Goal: Task Accomplishment & Management: Manage account settings

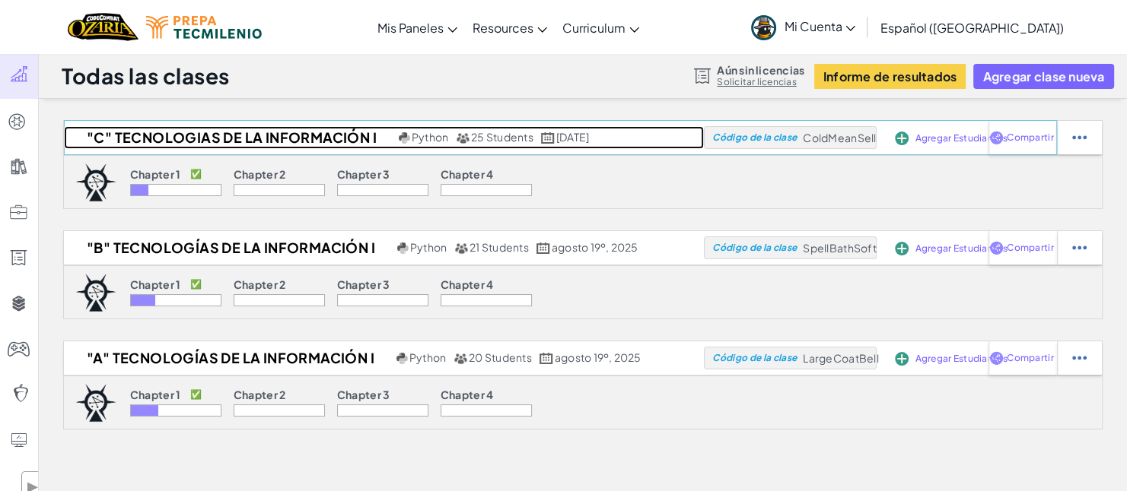
click at [184, 132] on h2 ""C" TECNOLOGIAS DE LA INFORMACIÓN I" at bounding box center [229, 137] width 331 height 23
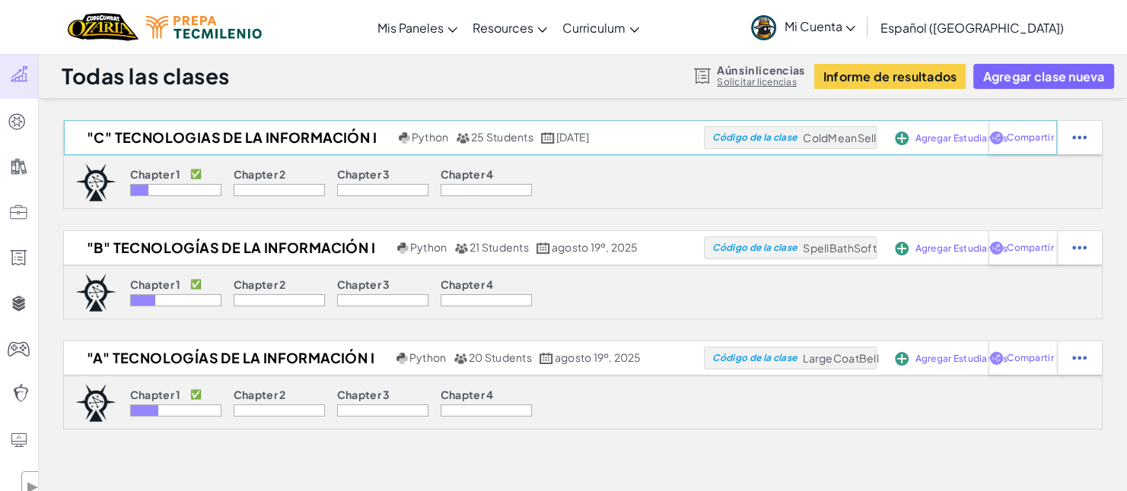
select select "Progress (High to Low)"
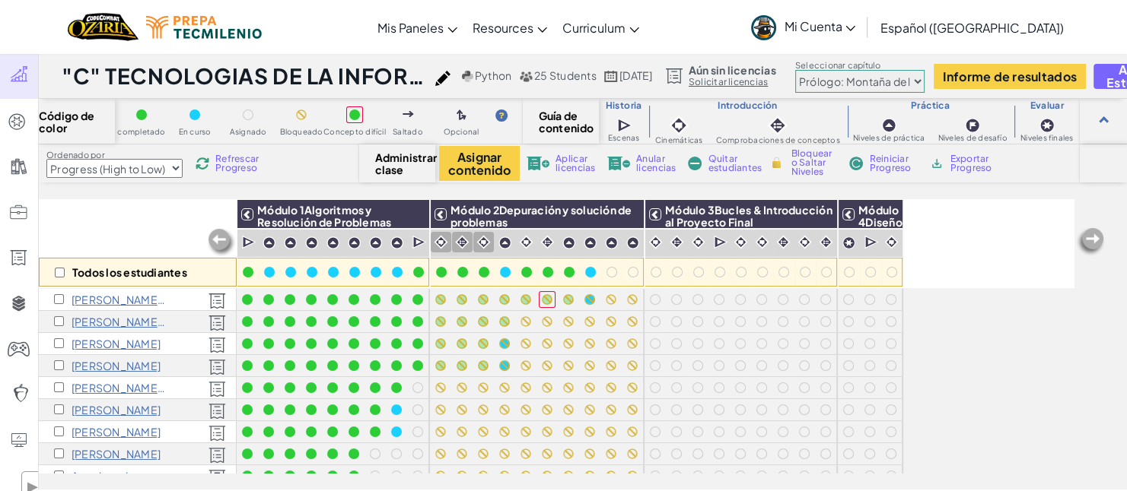
click at [434, 241] on img at bounding box center [441, 242] width 14 height 14
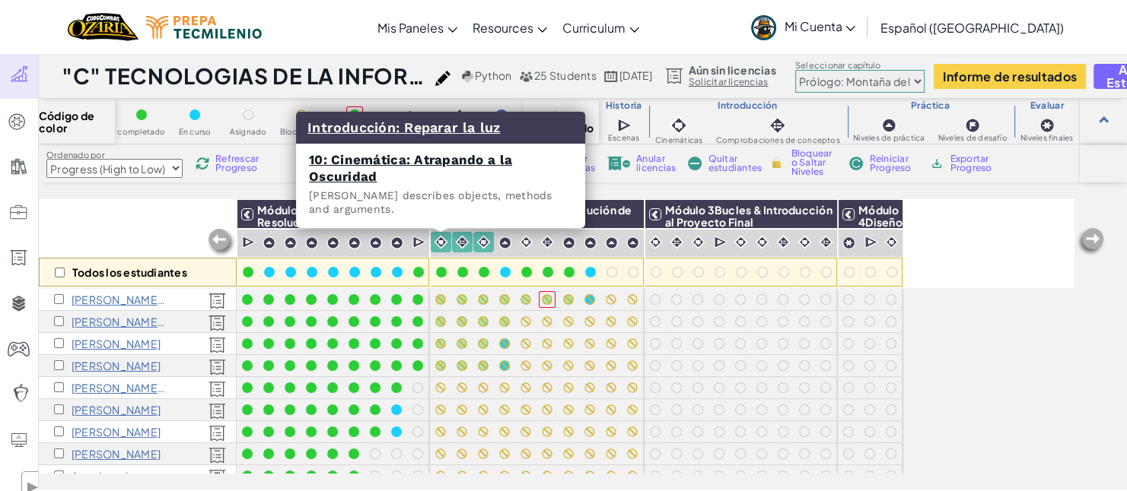
click at [439, 241] on img at bounding box center [441, 242] width 14 height 14
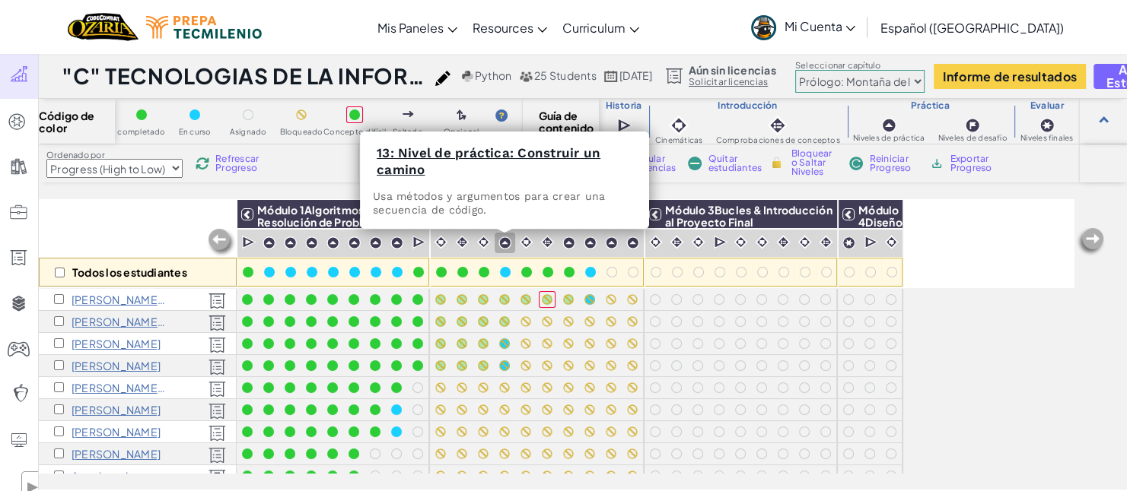
click at [512, 237] on div at bounding box center [504, 243] width 21 height 21
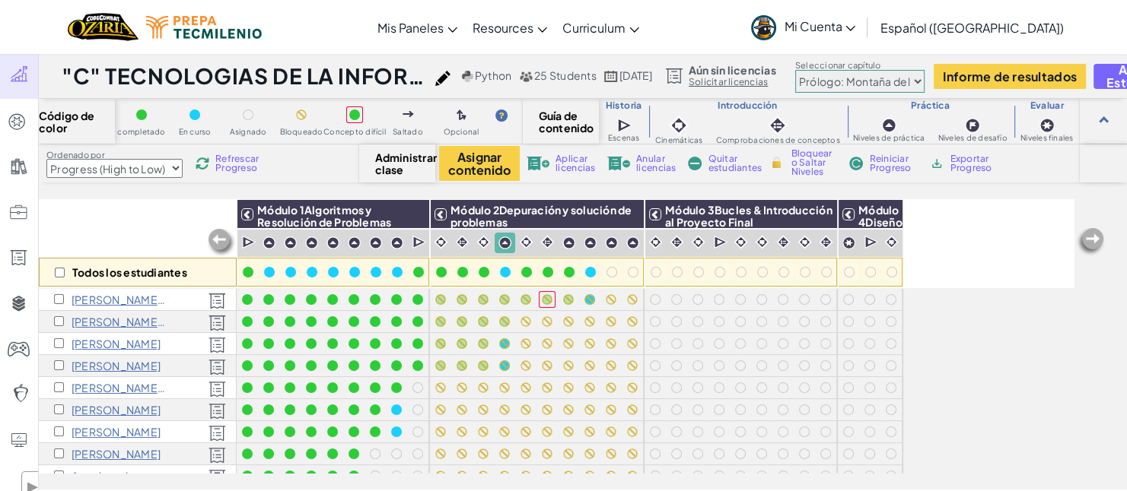
click at [868, 392] on div at bounding box center [869, 388] width 11 height 11
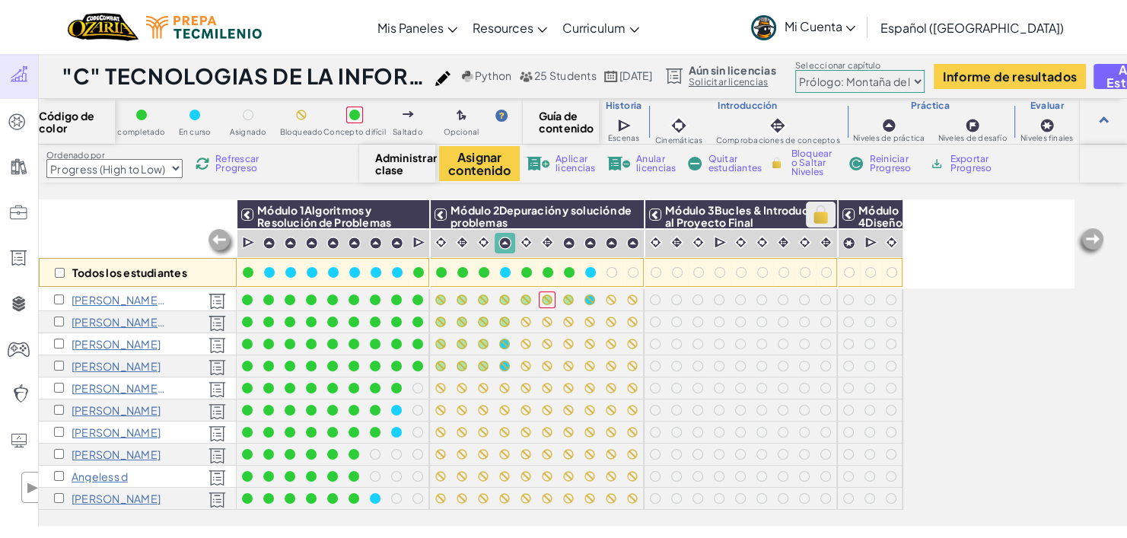
click at [814, 215] on img at bounding box center [820, 214] width 27 height 23
checkbox input "true"
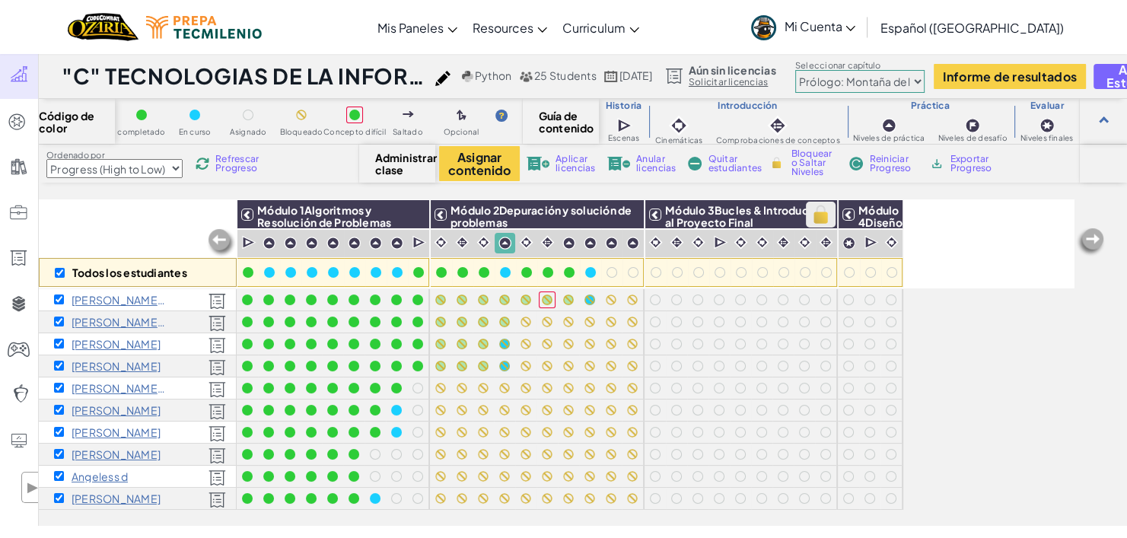
checkbox input "true"
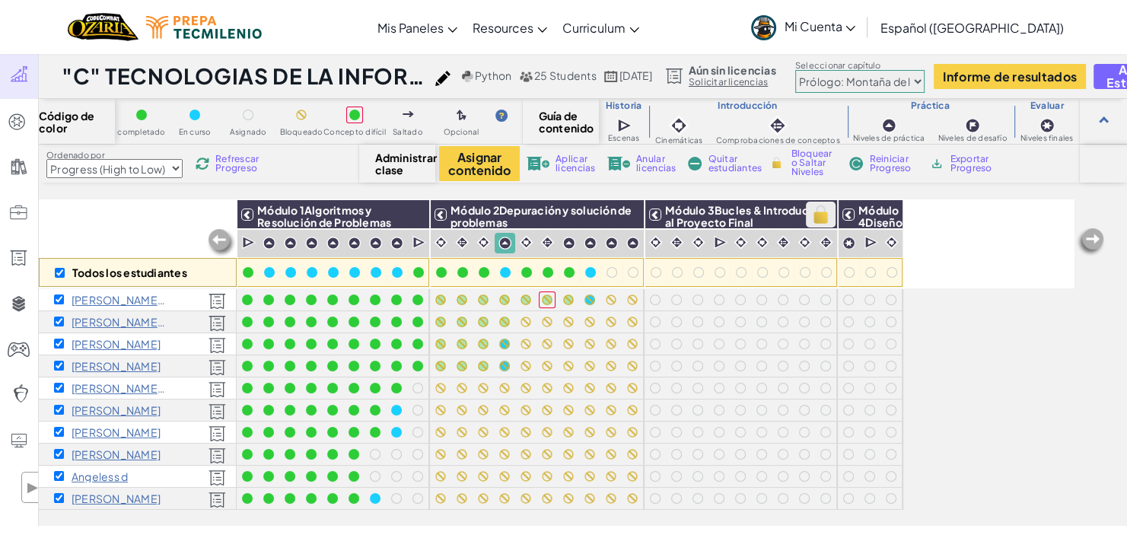
checkbox input "true"
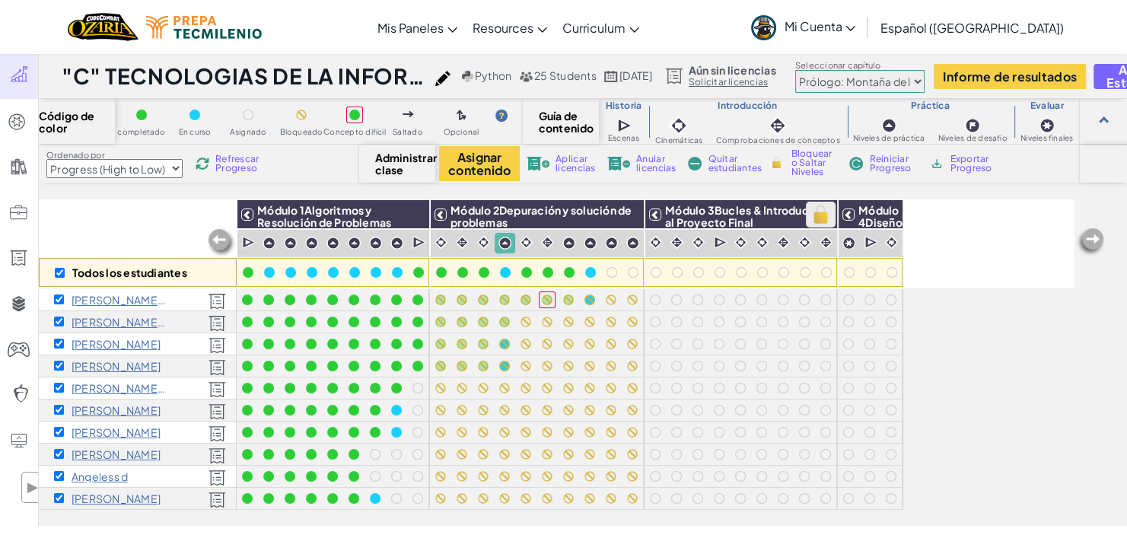
checkbox input "true"
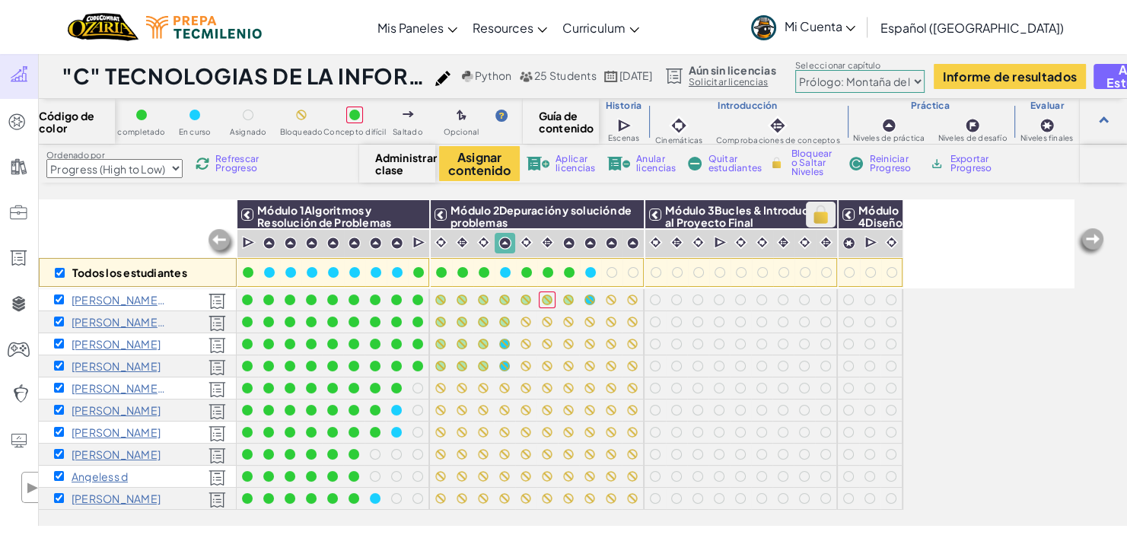
checkbox input "true"
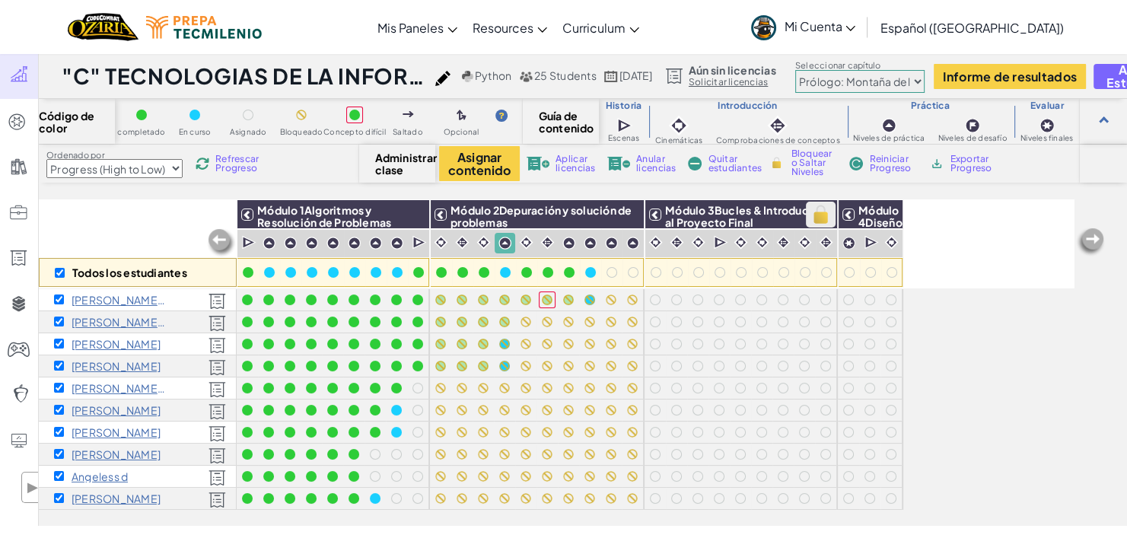
checkbox input "true"
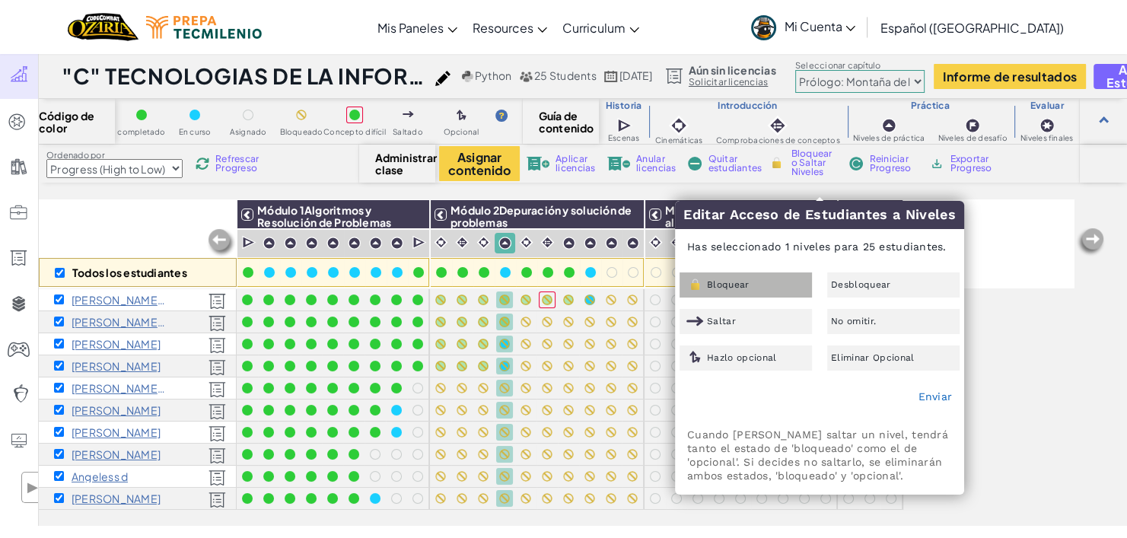
click at [745, 273] on div "Bloquear" at bounding box center [745, 284] width 132 height 25
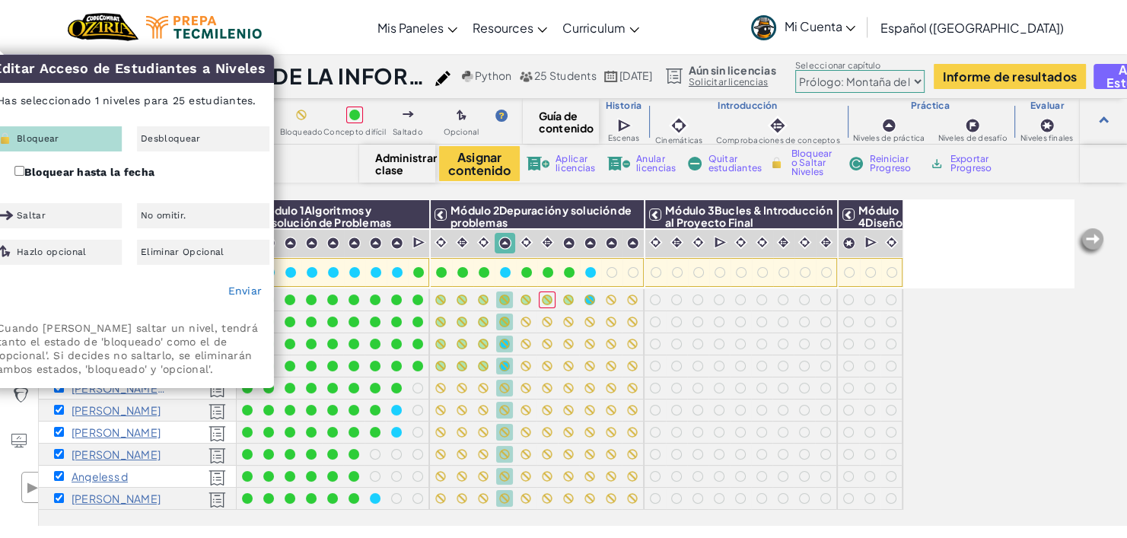
drag, startPoint x: 116, startPoint y: 62, endPoint x: 236, endPoint y: 89, distance: 123.3
click at [236, 89] on div "Editar Acceso de Estudiantes a Niveles Has seleccionado 1 niveles para 25 estud…" at bounding box center [130, 221] width 288 height 332
click at [211, 100] on p "Has seleccionado 1 niveles para 25 estudiantes." at bounding box center [130, 100] width 288 height 37
click at [250, 289] on link "Enviar" at bounding box center [244, 291] width 34 height 12
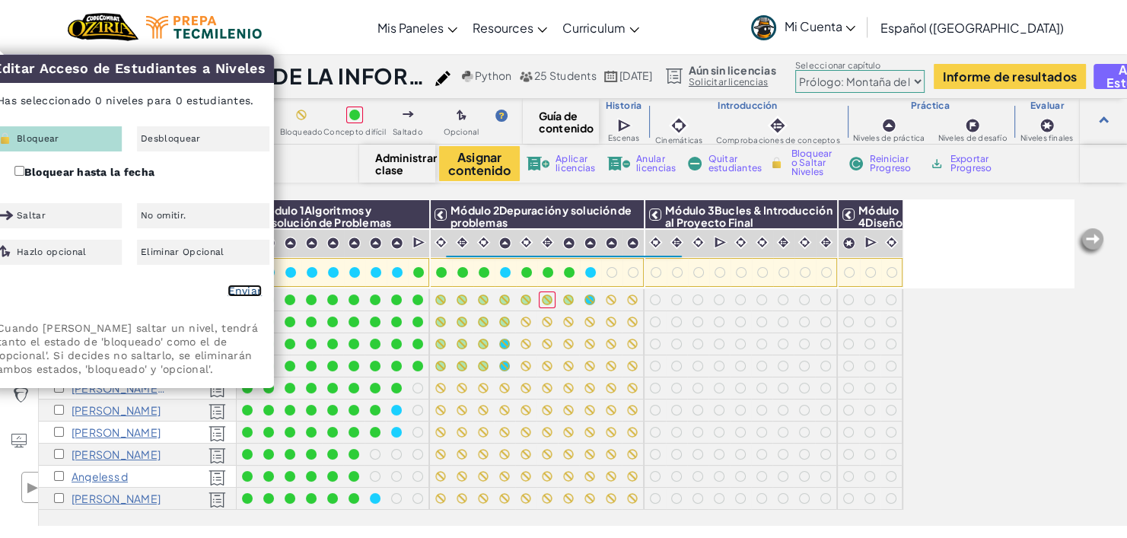
checkbox input "false"
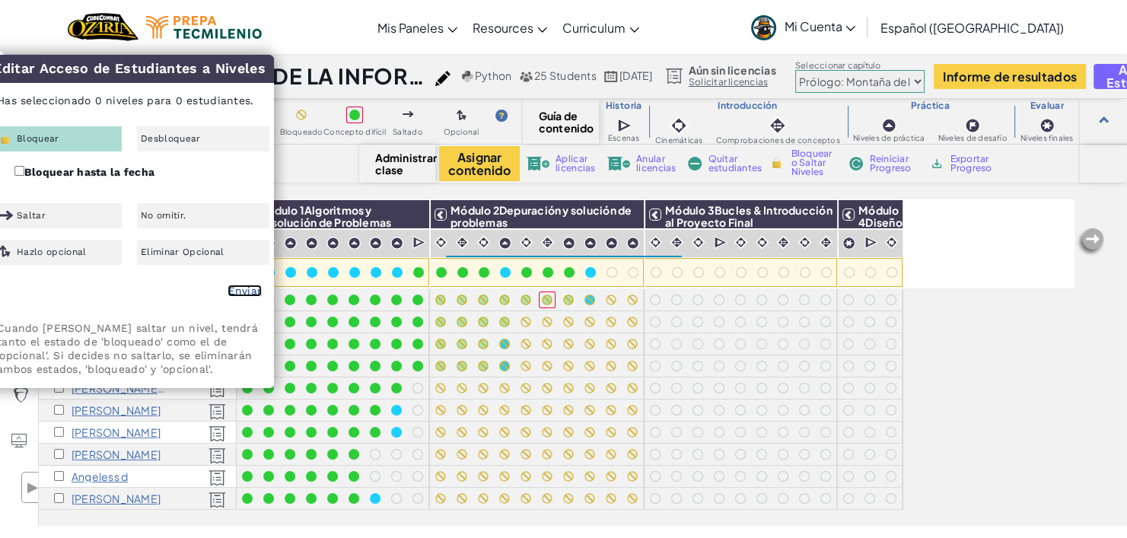
checkbox input "false"
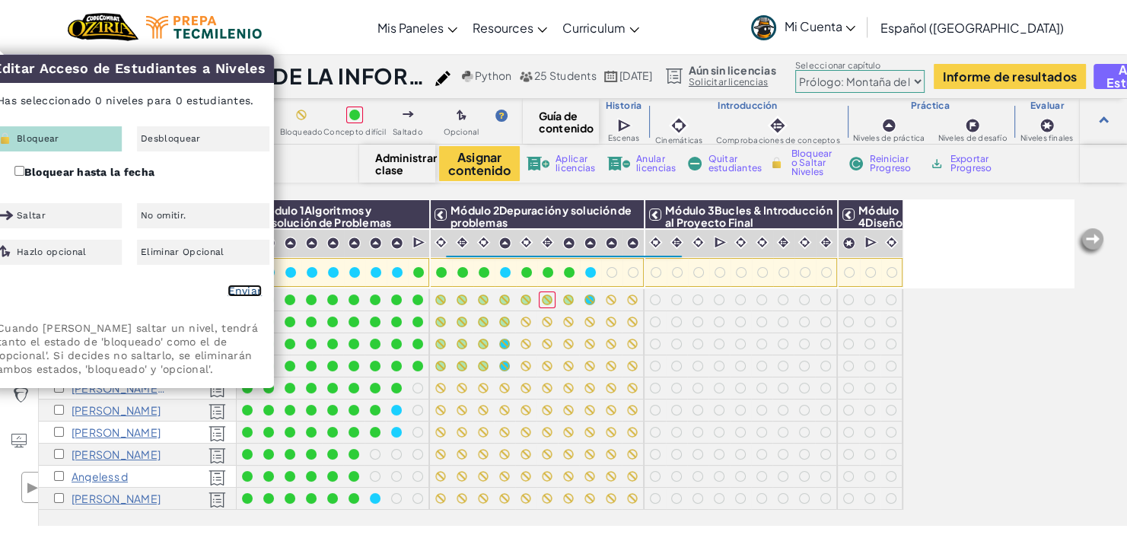
checkbox input "false"
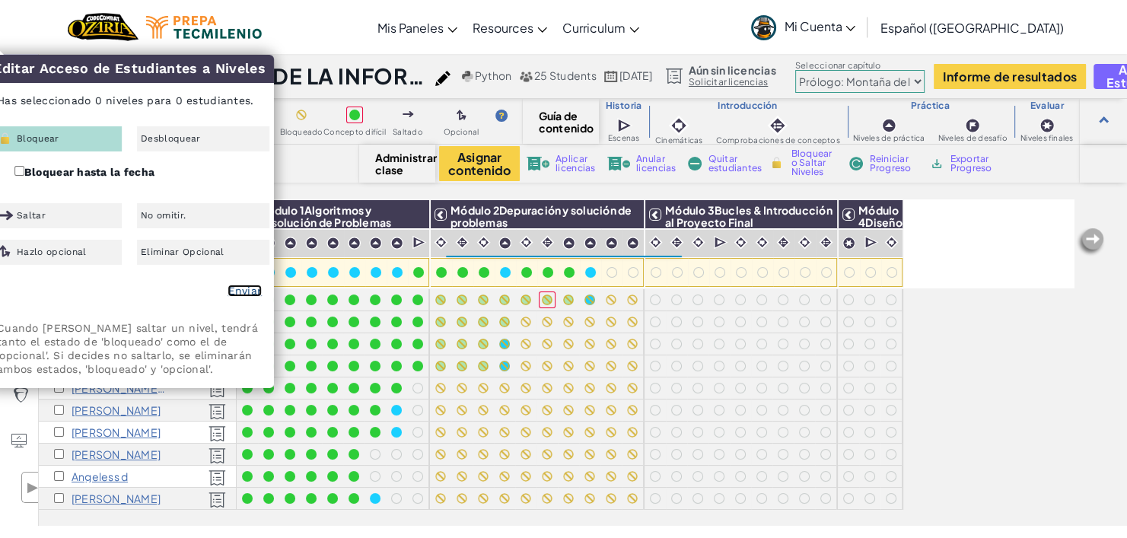
checkbox input "false"
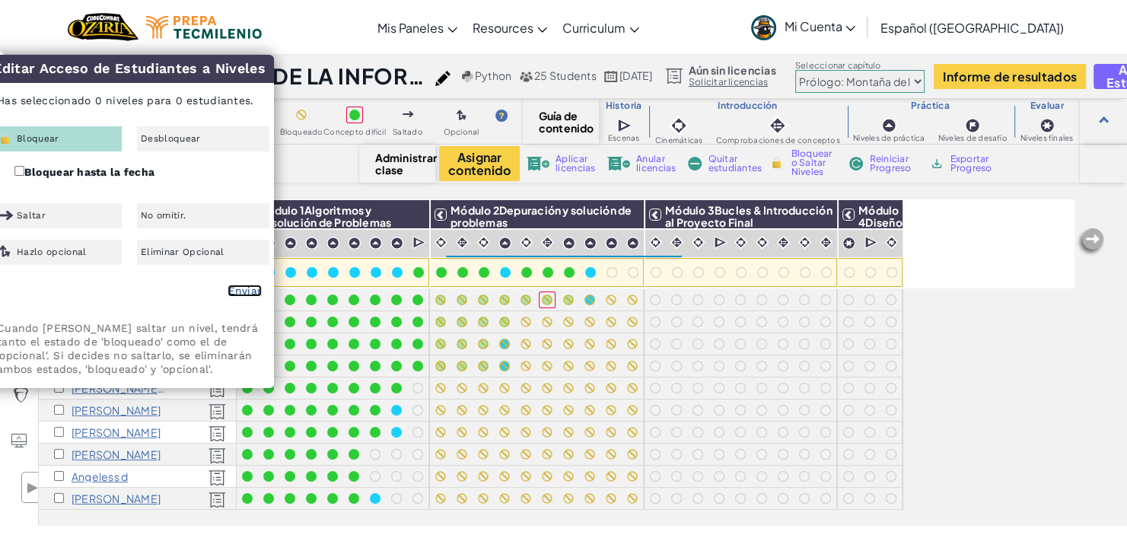
checkbox input "false"
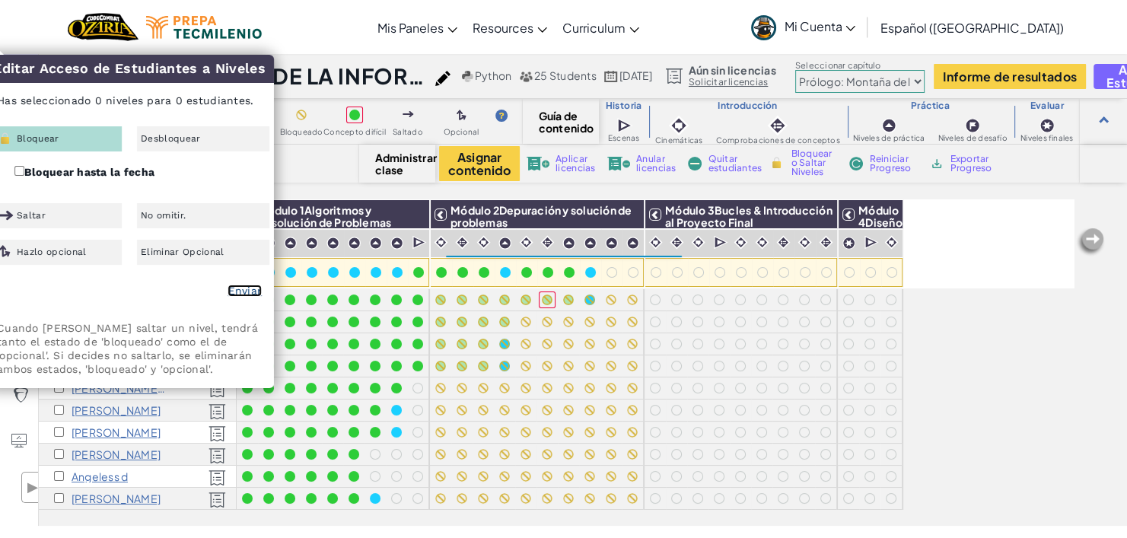
checkbox input "false"
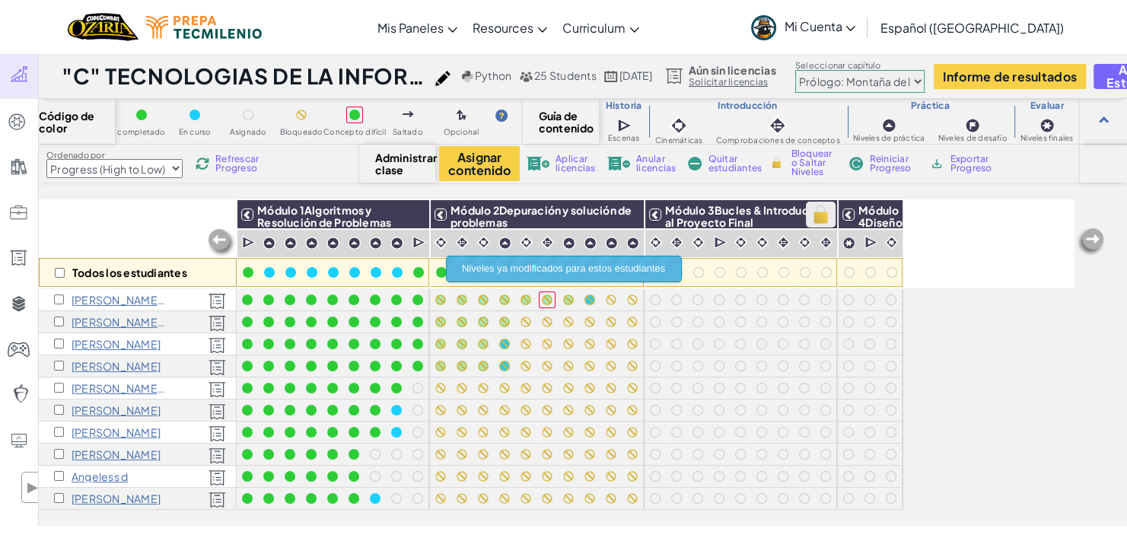
click at [819, 212] on img at bounding box center [820, 214] width 27 height 23
checkbox input "true"
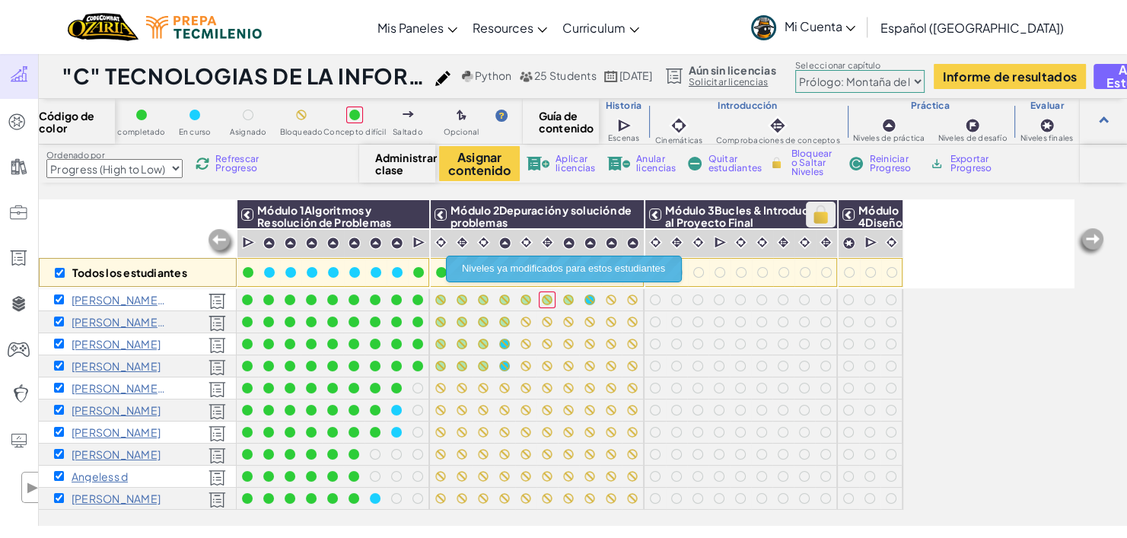
checkbox input "true"
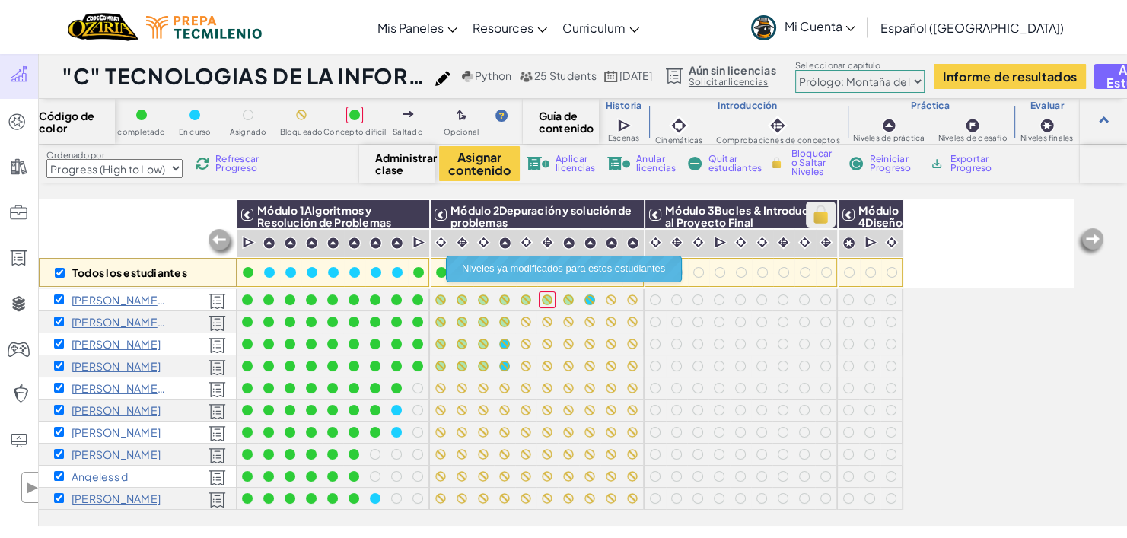
checkbox input "true"
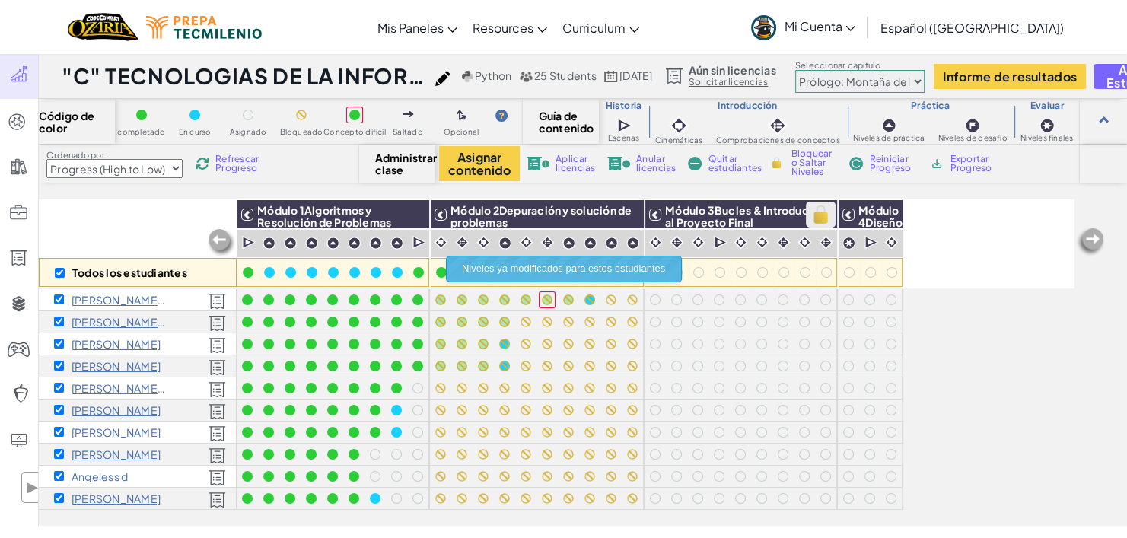
checkbox input "true"
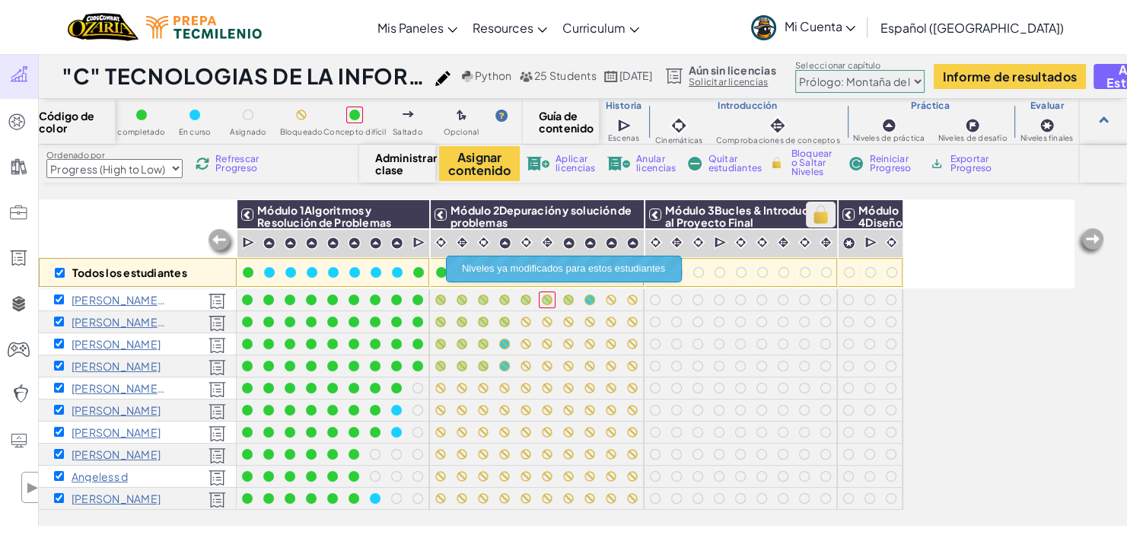
checkbox input "true"
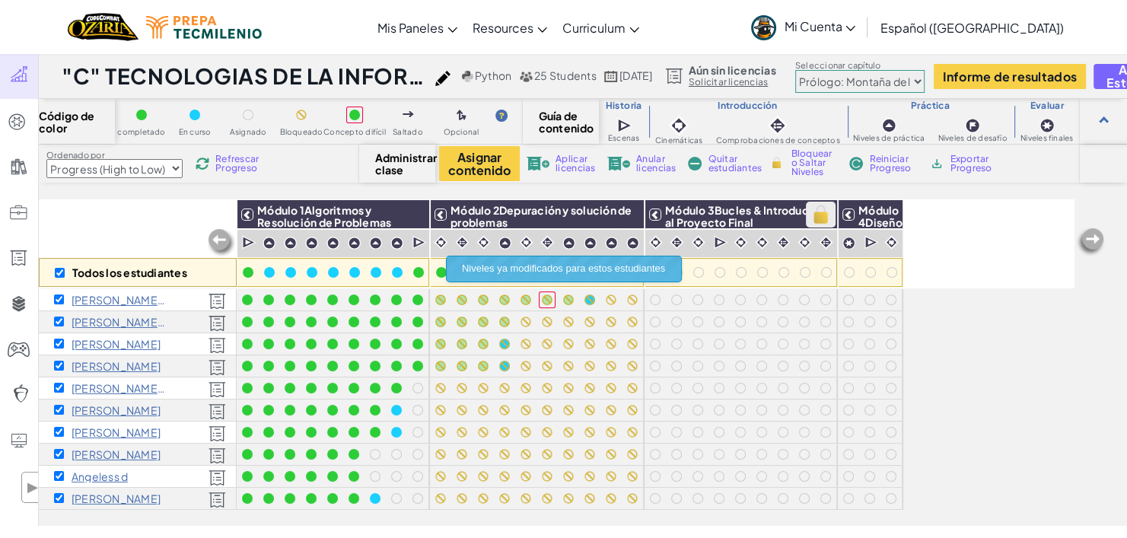
checkbox input "true"
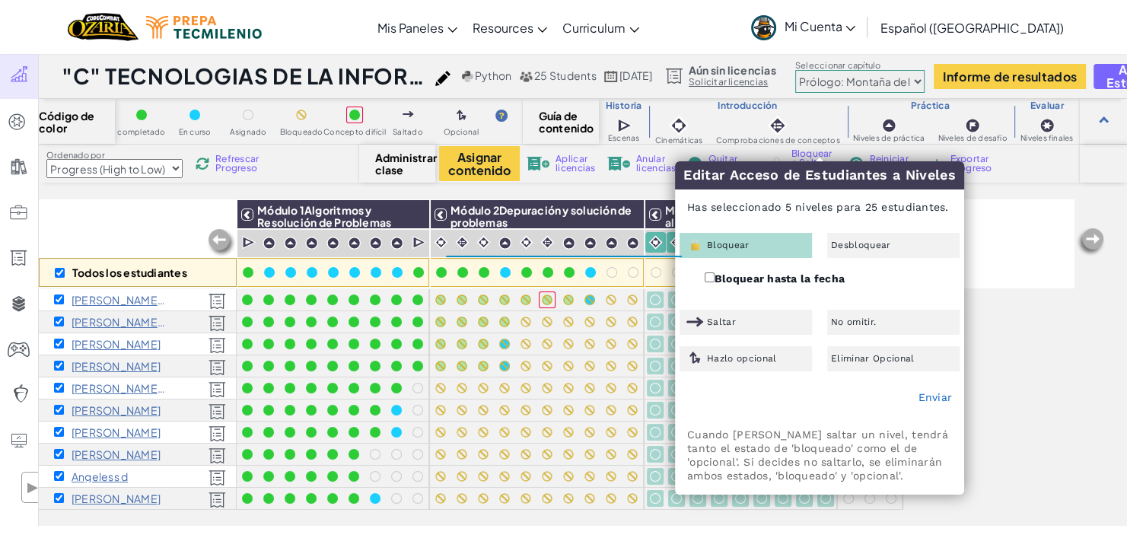
click at [925, 389] on div "Enviar" at bounding box center [820, 398] width 288 height 38
click at [993, 393] on div "Todos los estudiantes Módulo 1Algoritmos y Resolución de Problemas Módulo 2Depu…" at bounding box center [556, 278] width 1035 height 462
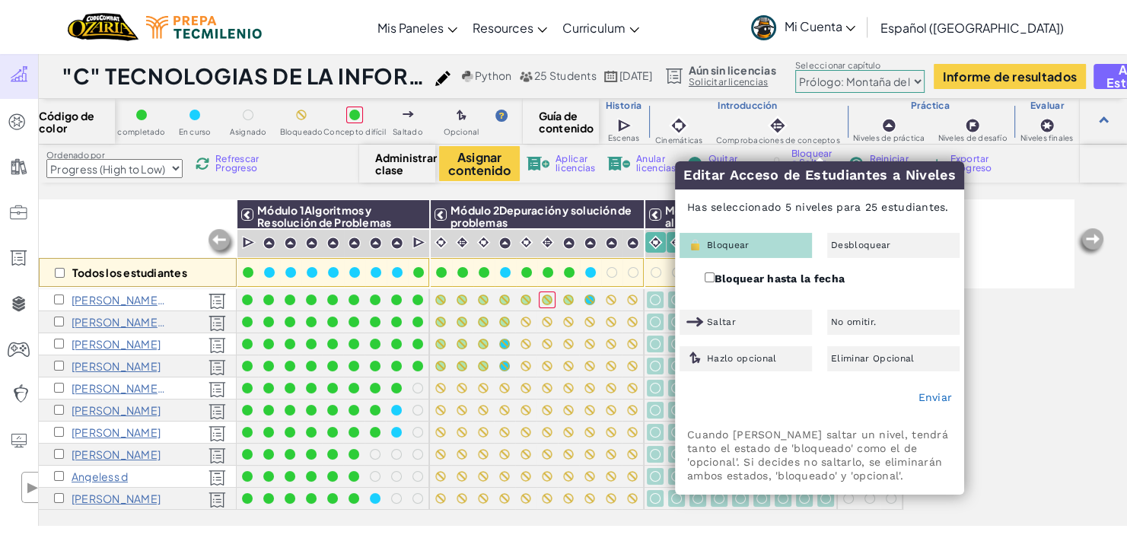
checkbox input "false"
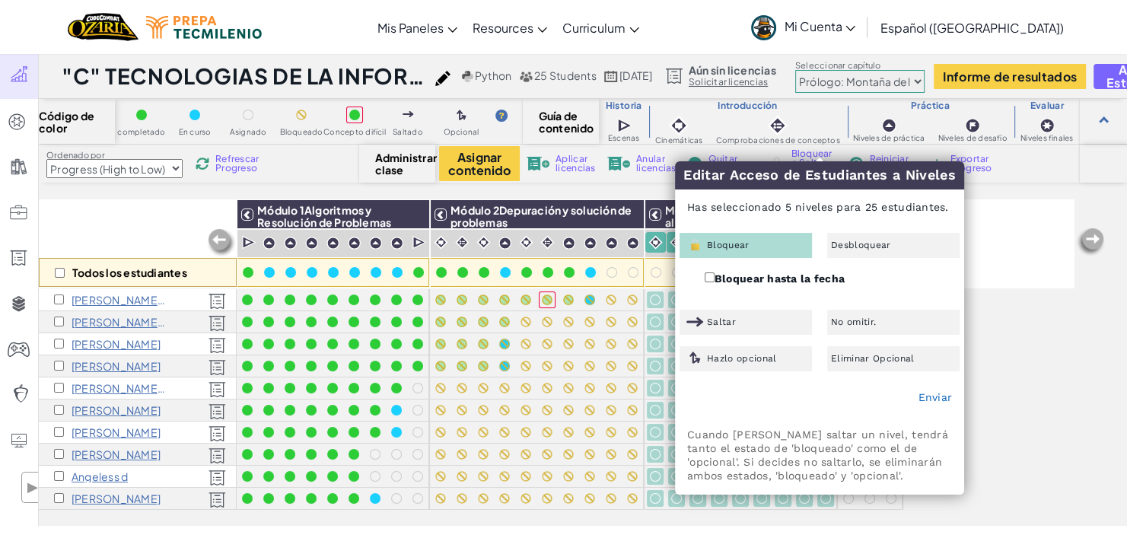
checkbox input "false"
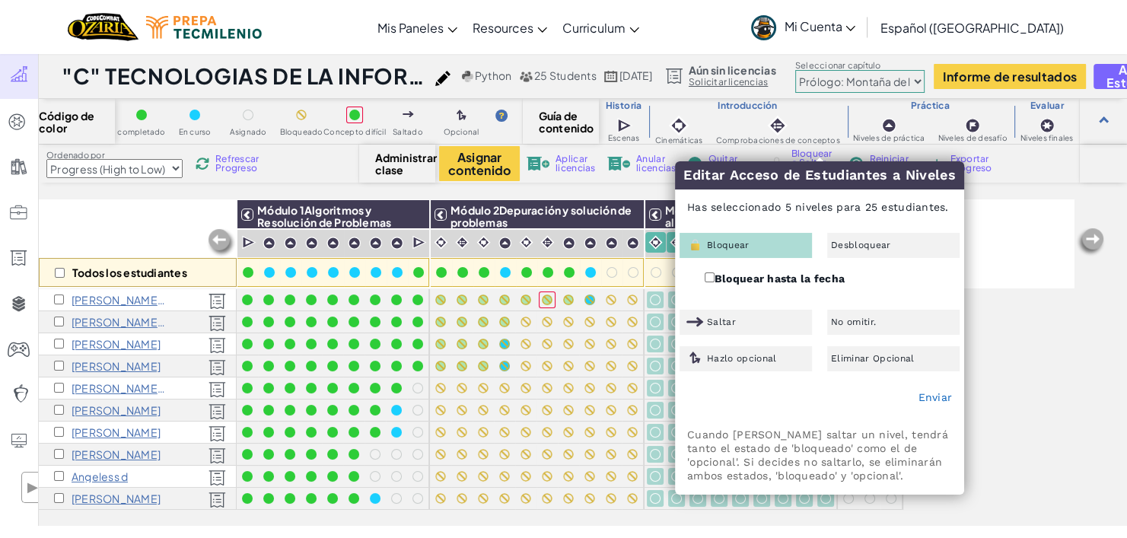
checkbox input "false"
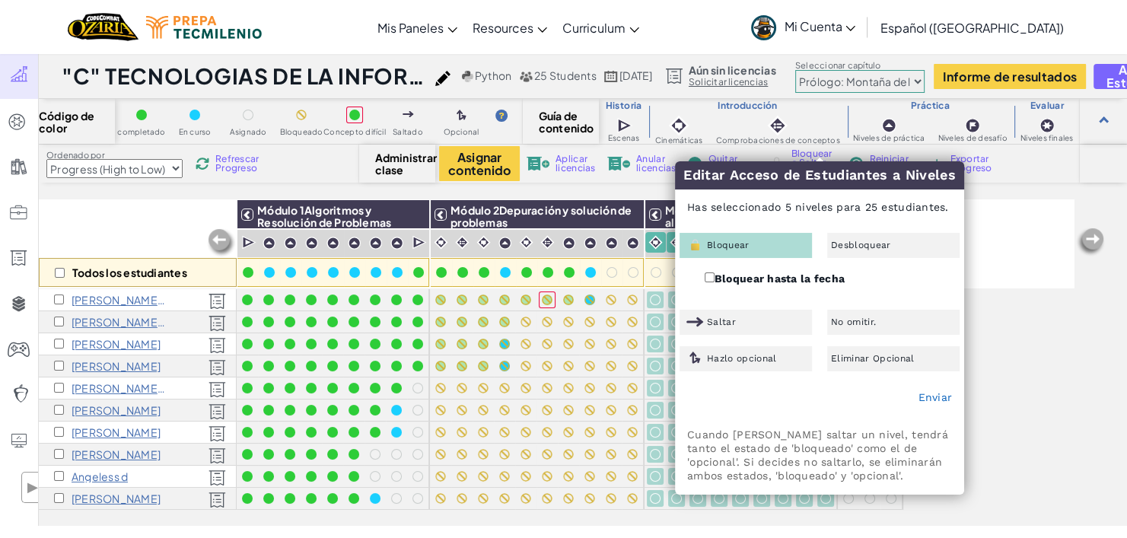
checkbox input "false"
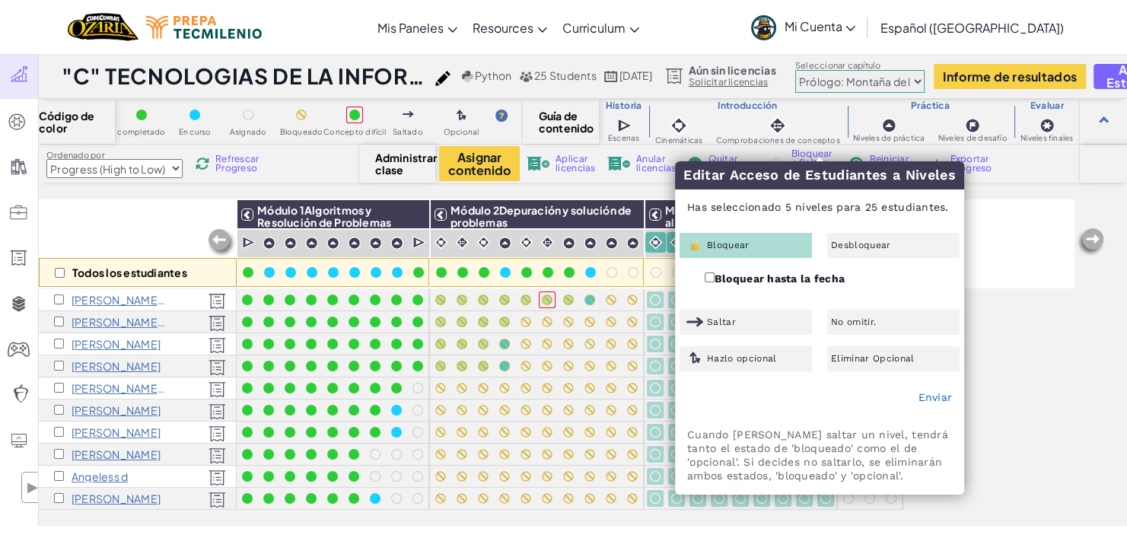
checkbox input "false"
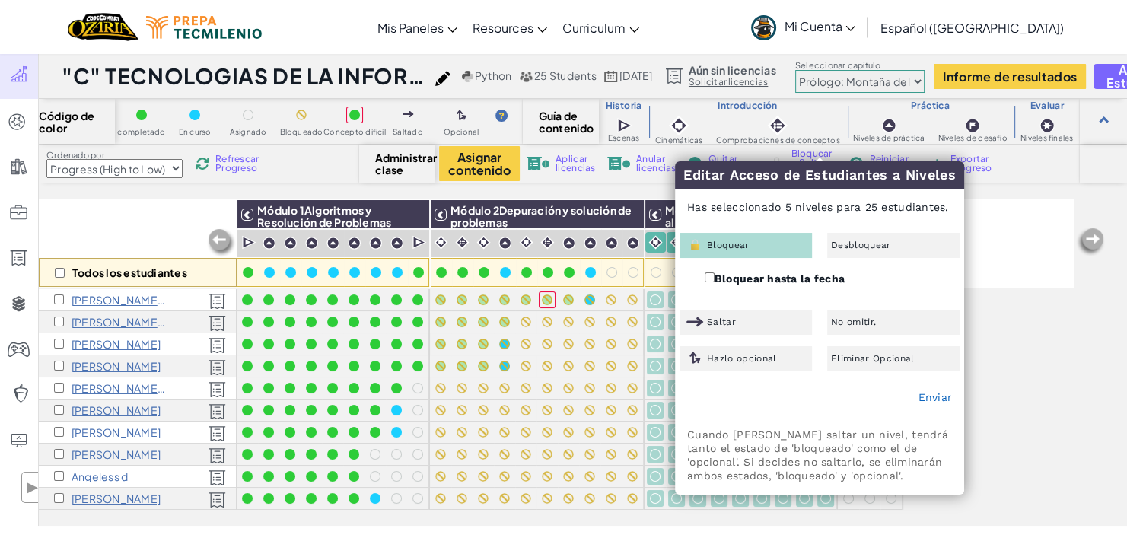
checkbox input "false"
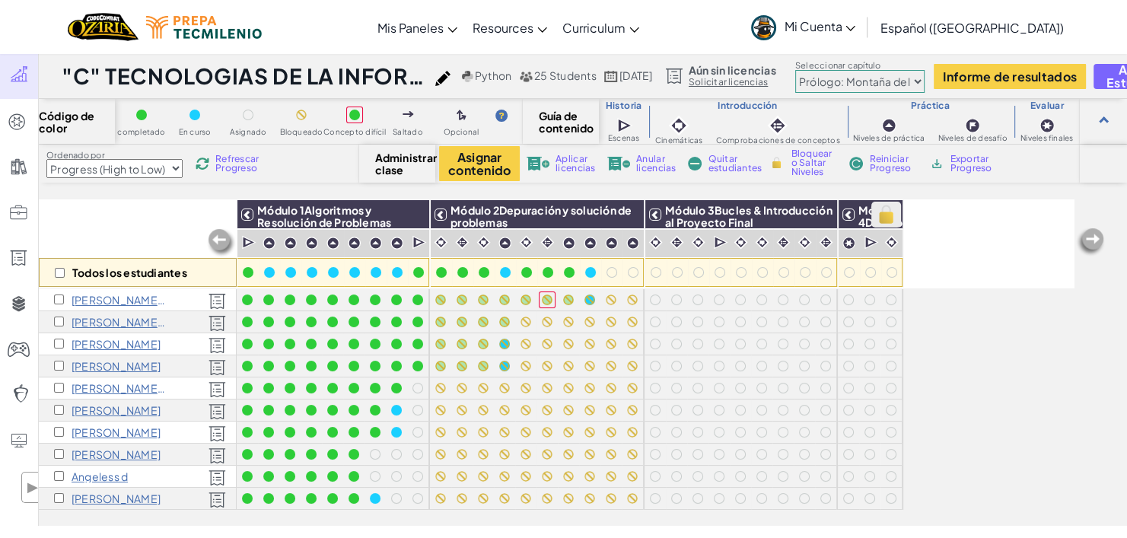
click at [892, 216] on img at bounding box center [886, 214] width 27 height 23
checkbox input "true"
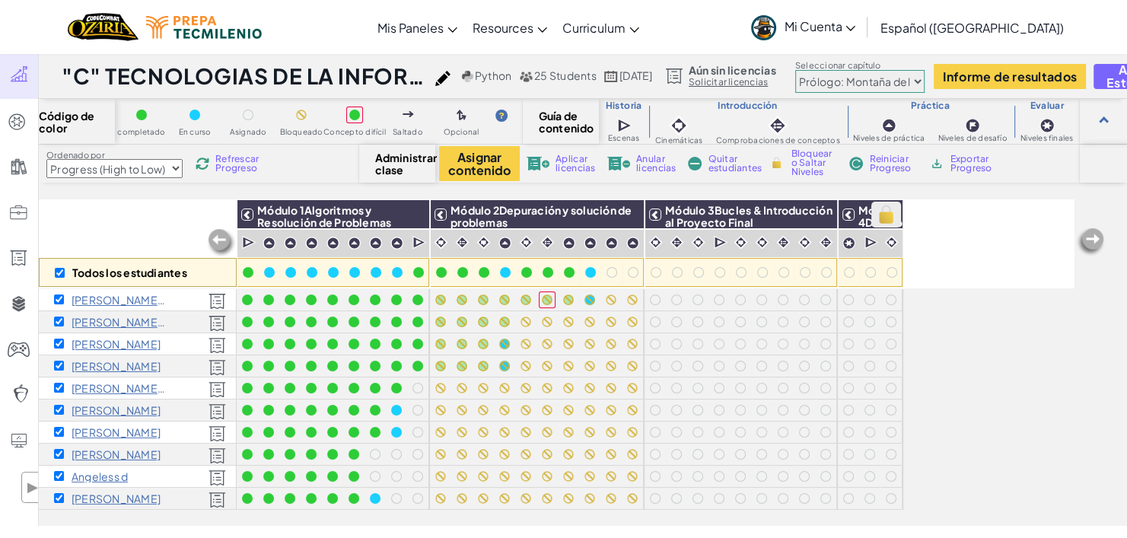
checkbox input "true"
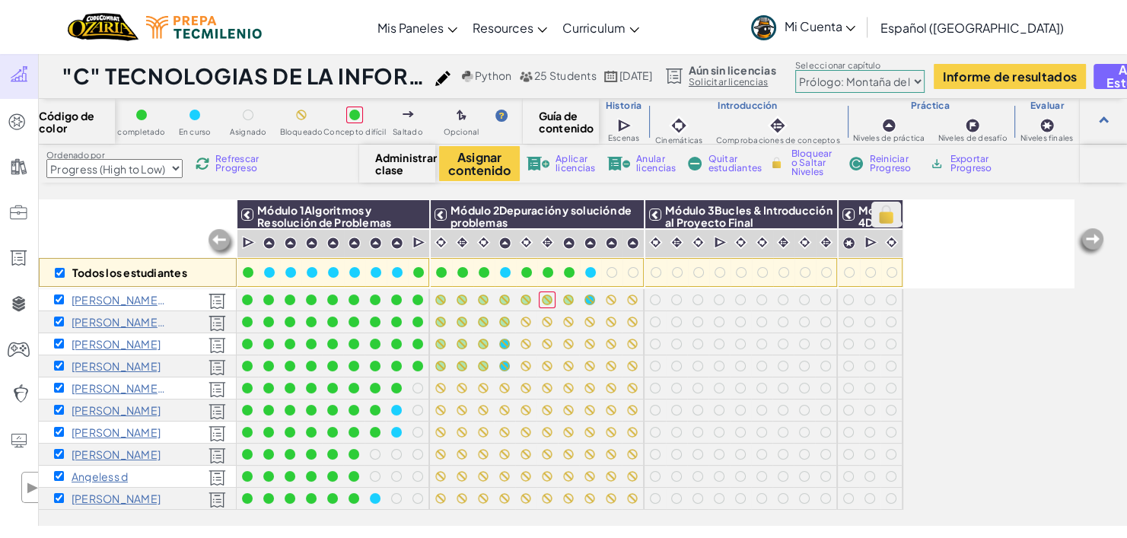
checkbox input "true"
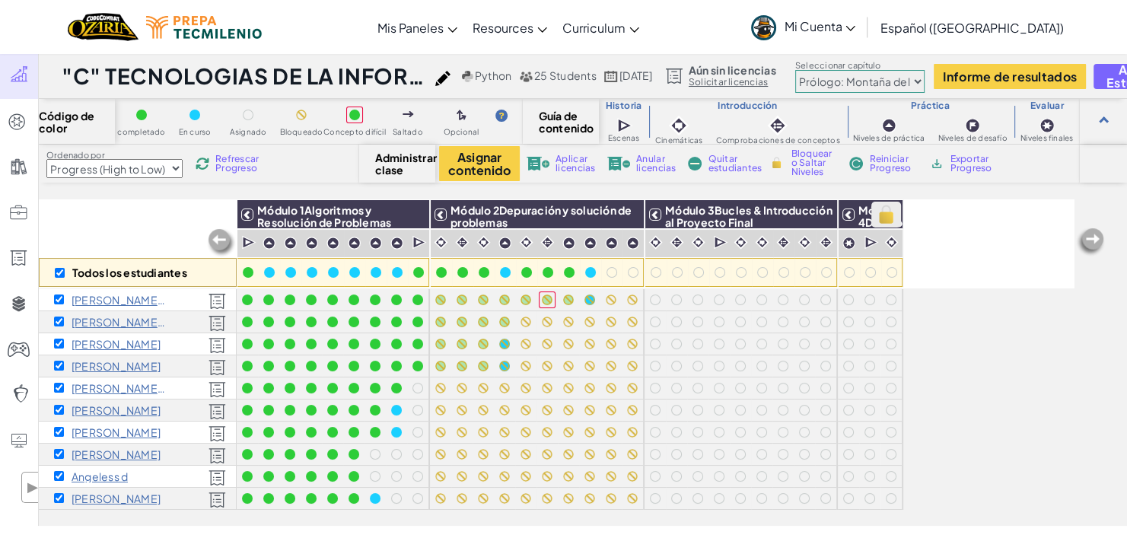
checkbox input "true"
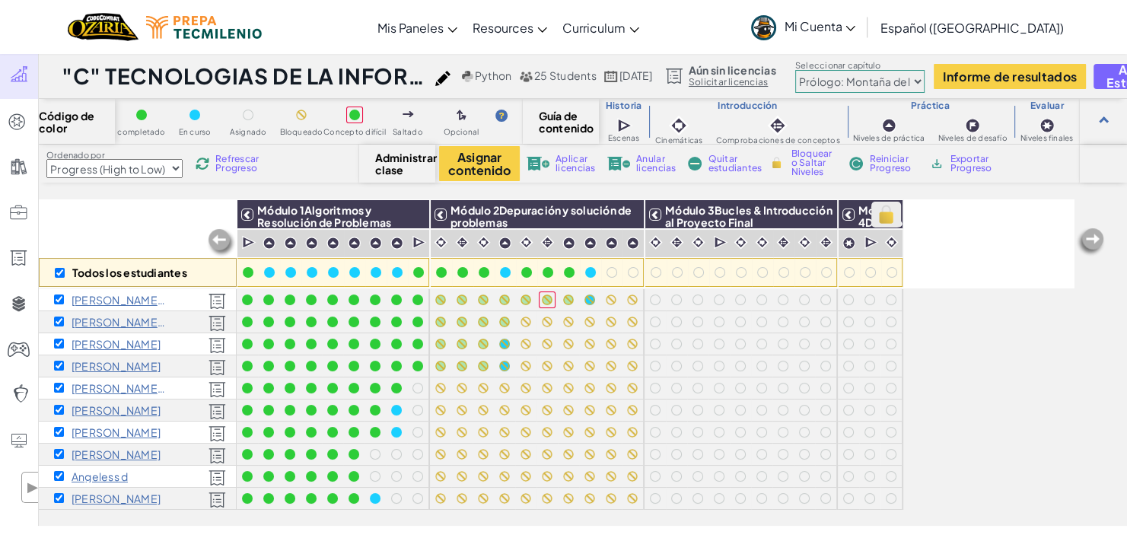
checkbox input "true"
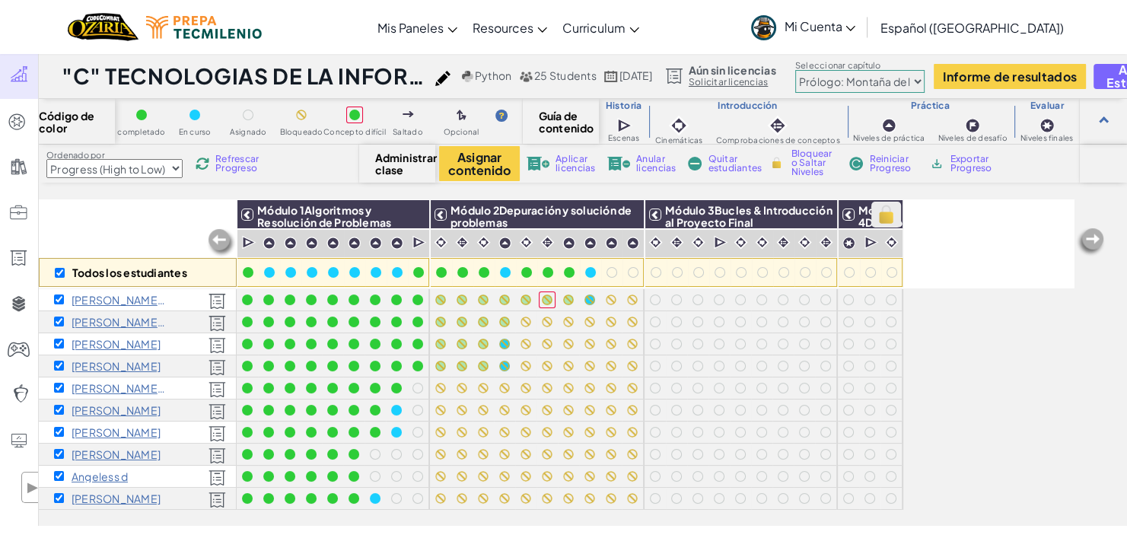
checkbox input "true"
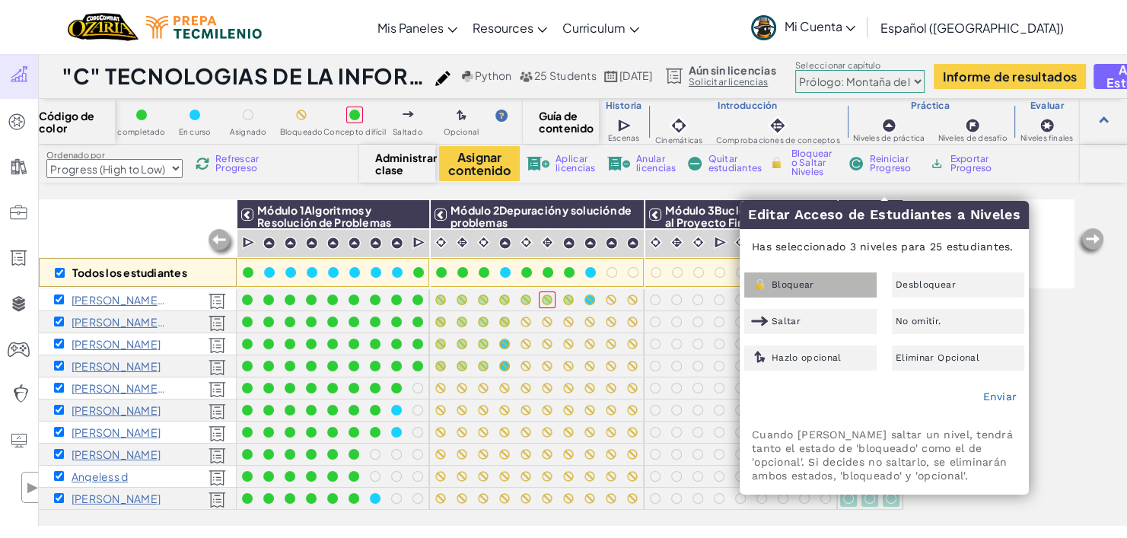
click at [860, 274] on div "Bloquear" at bounding box center [810, 284] width 132 height 25
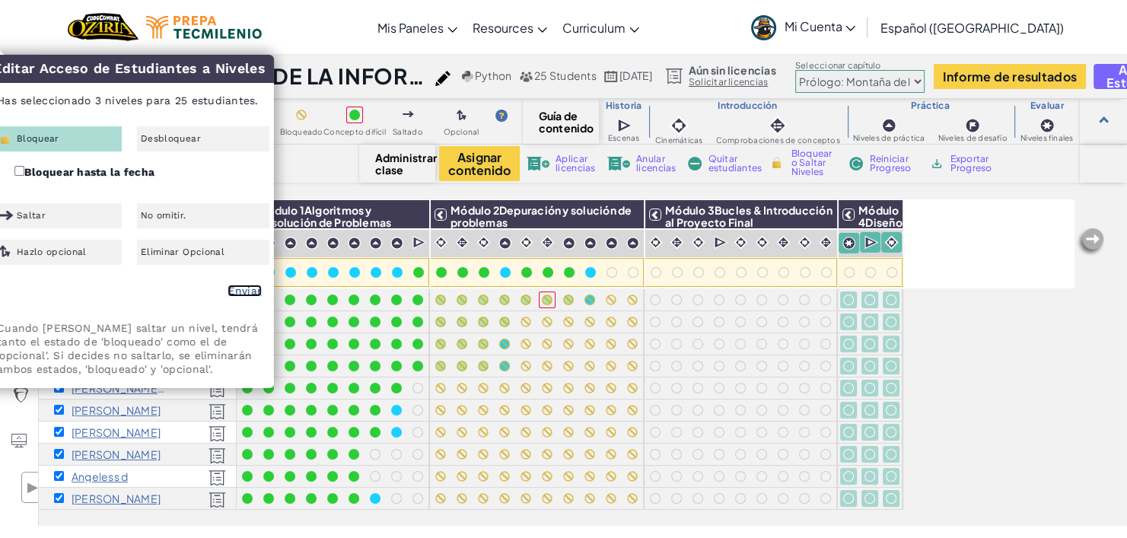
click at [251, 289] on link "Enviar" at bounding box center [244, 291] width 34 height 12
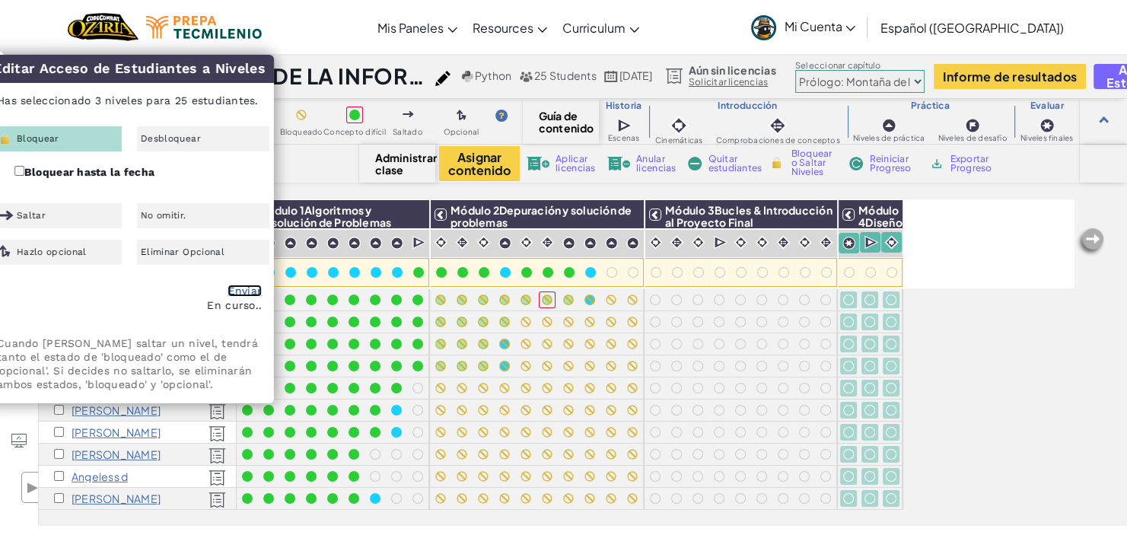
checkbox input "false"
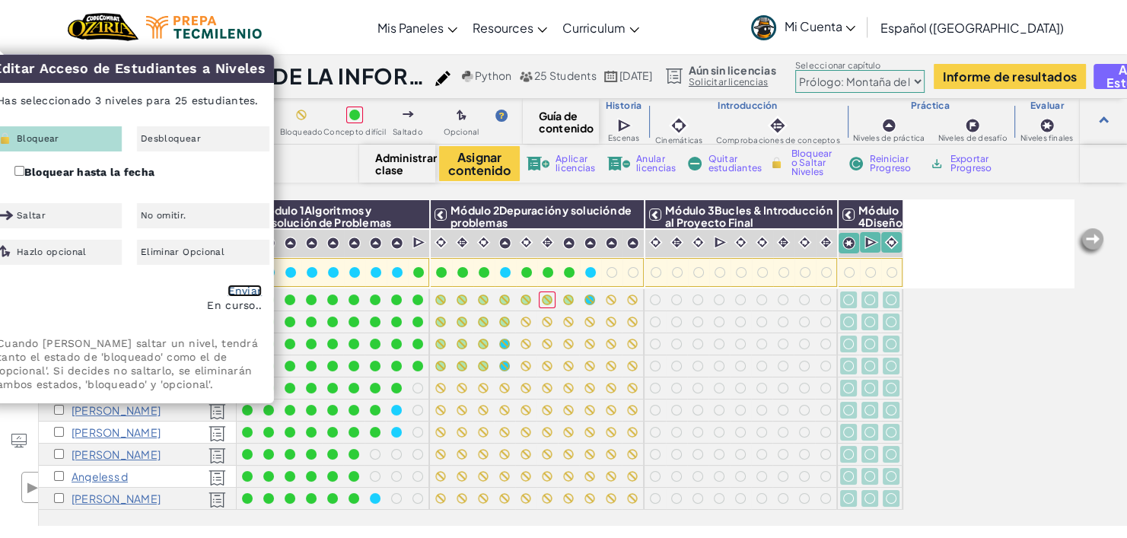
checkbox input "false"
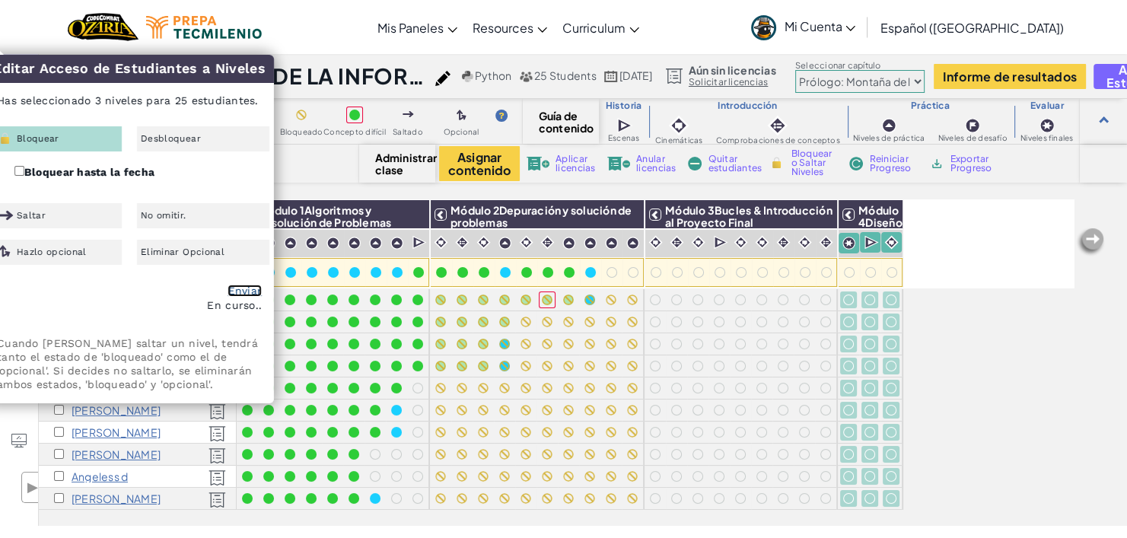
checkbox input "false"
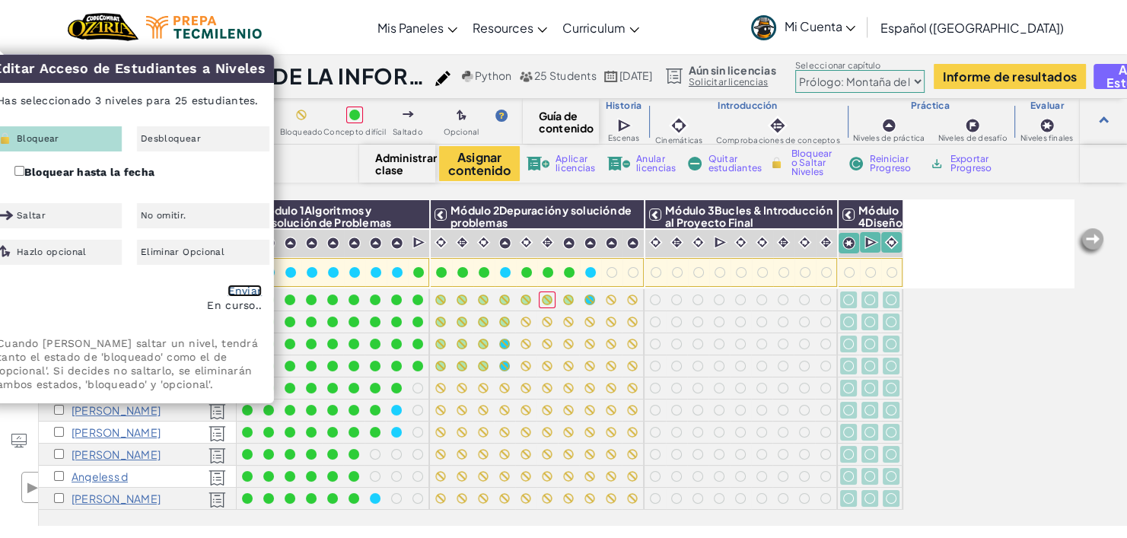
checkbox input "false"
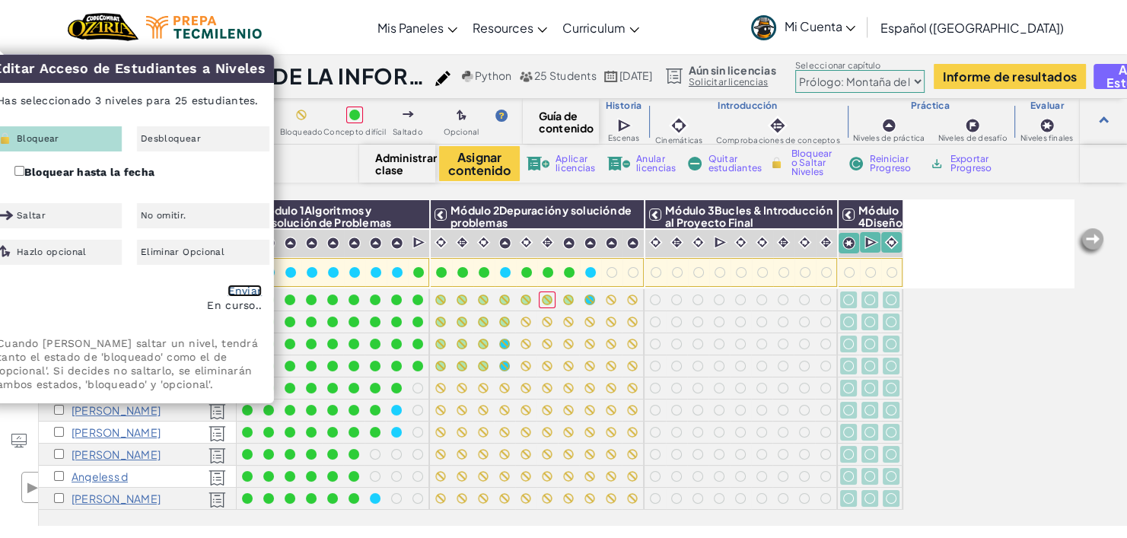
checkbox input "false"
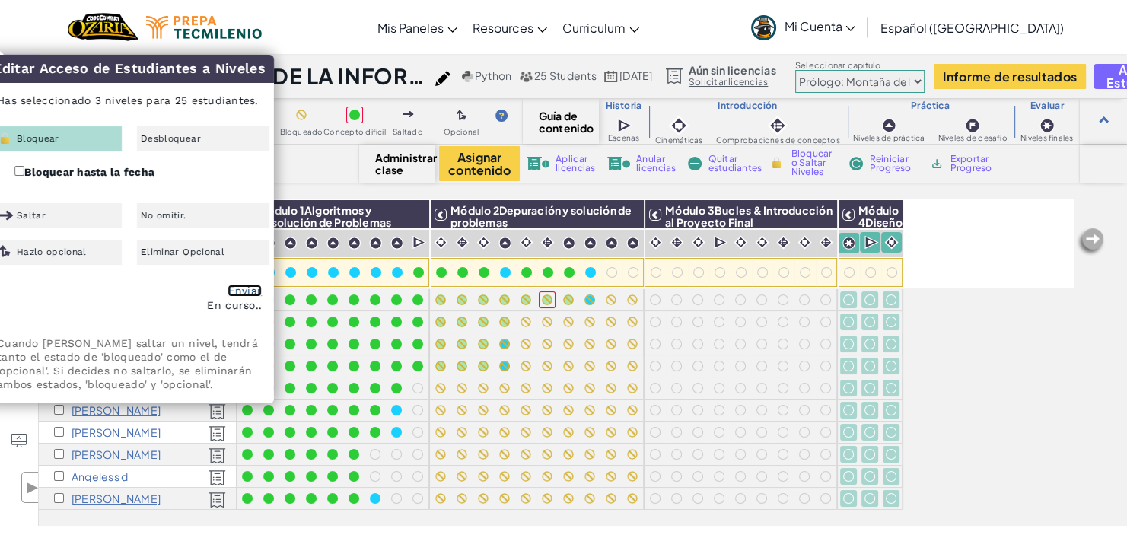
checkbox input "false"
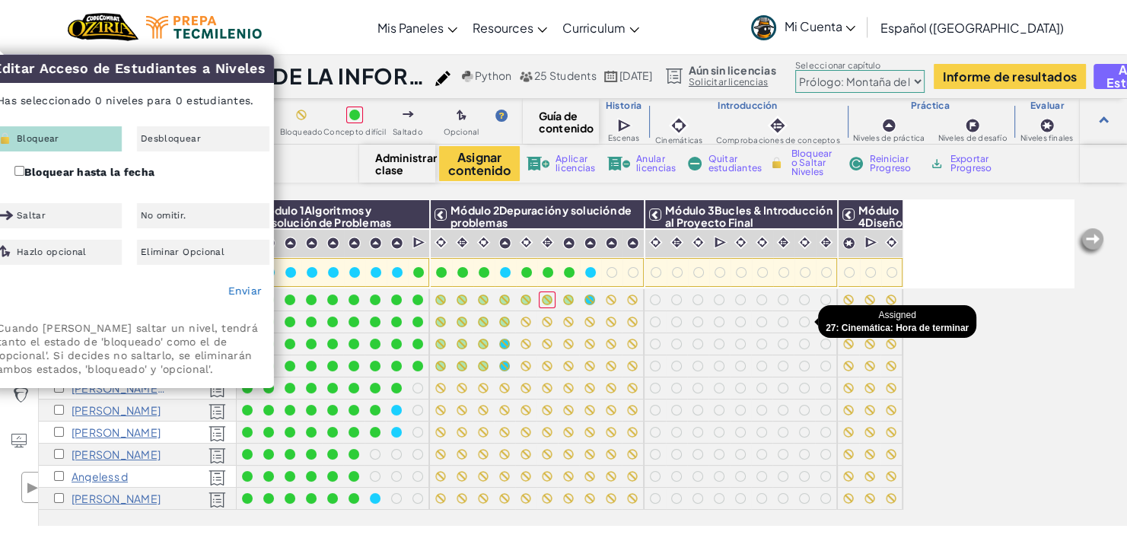
click at [808, 324] on div at bounding box center [804, 321] width 17 height 17
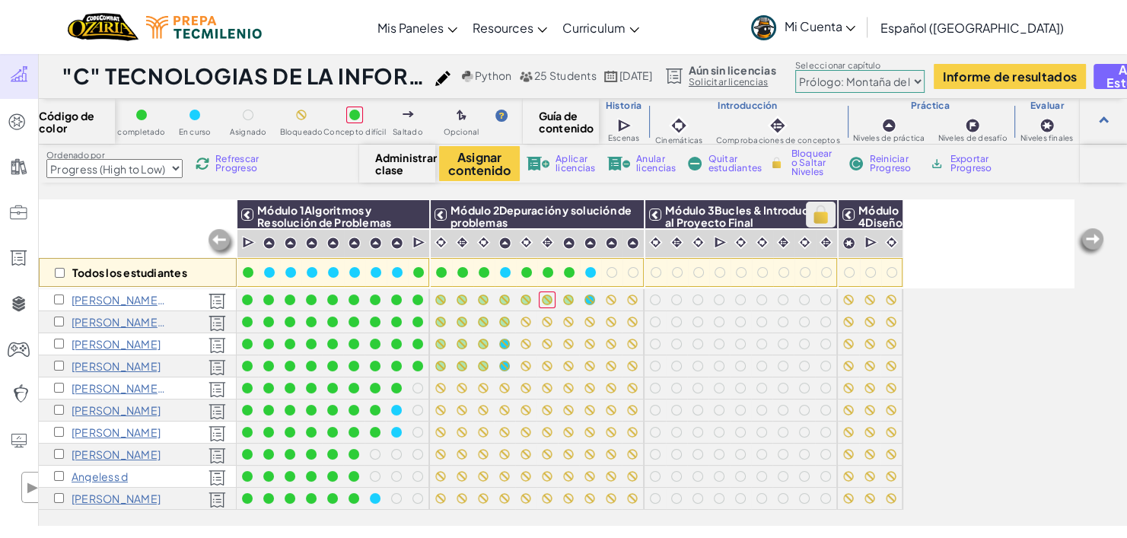
click at [824, 217] on img at bounding box center [820, 214] width 27 height 23
checkbox input "true"
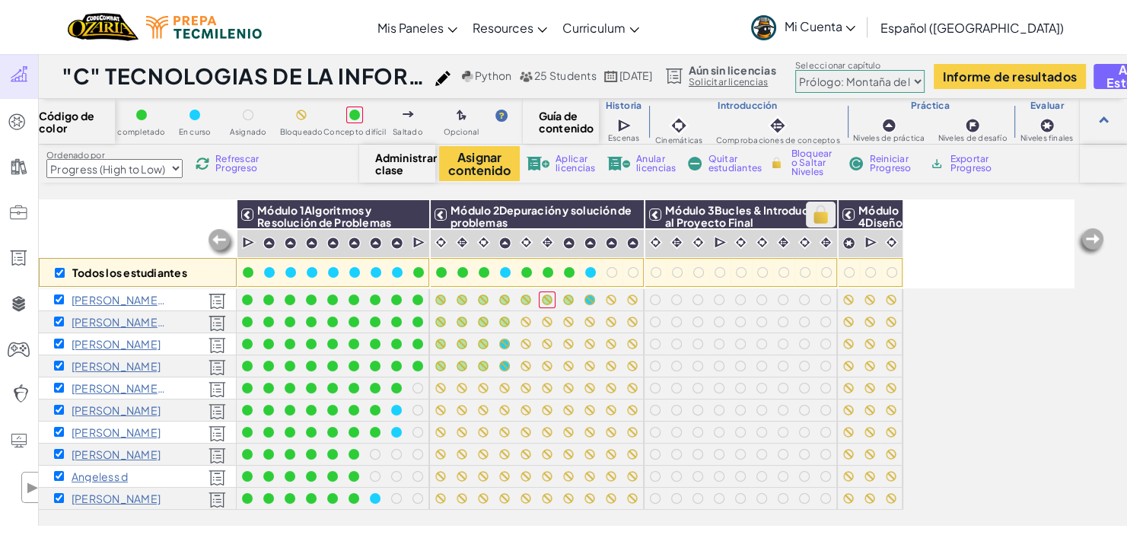
checkbox input "true"
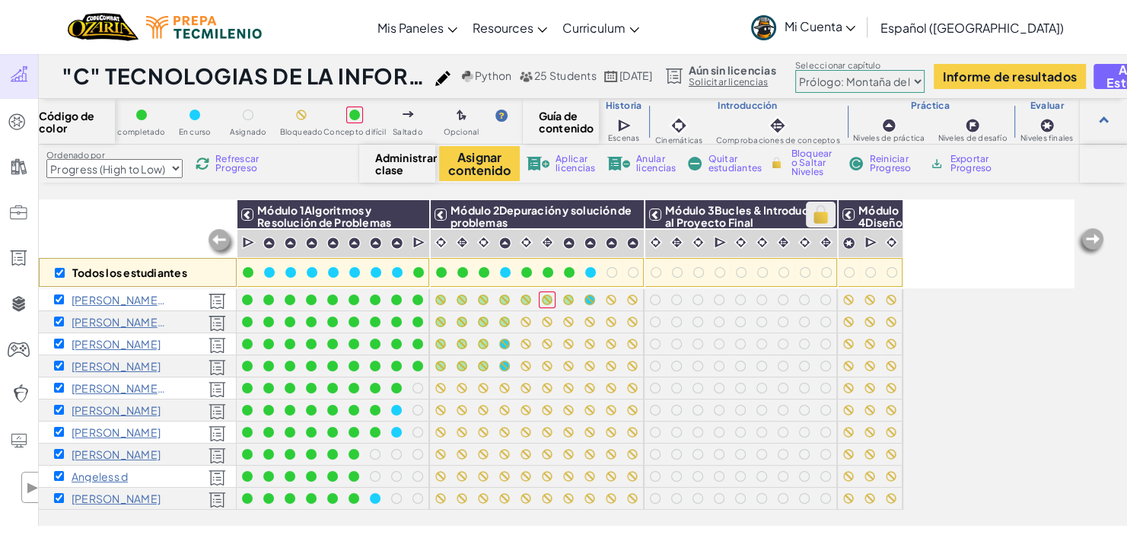
checkbox input "true"
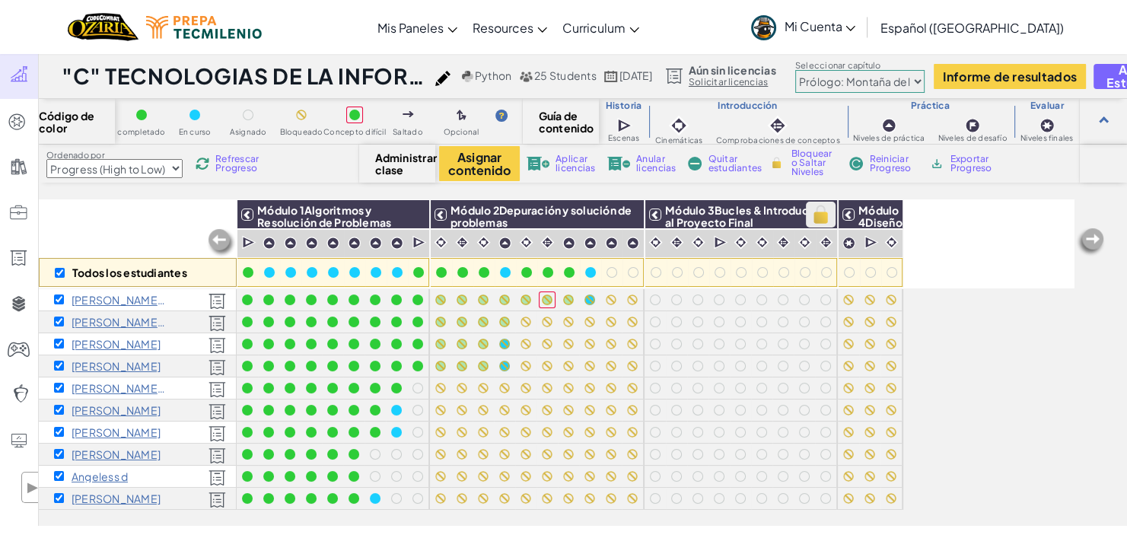
checkbox input "true"
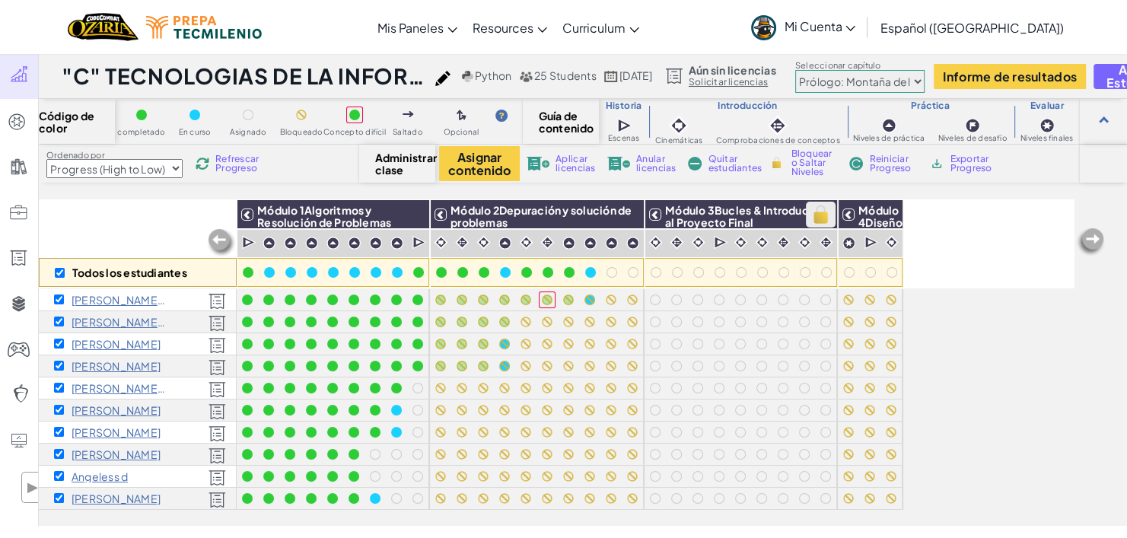
checkbox input "true"
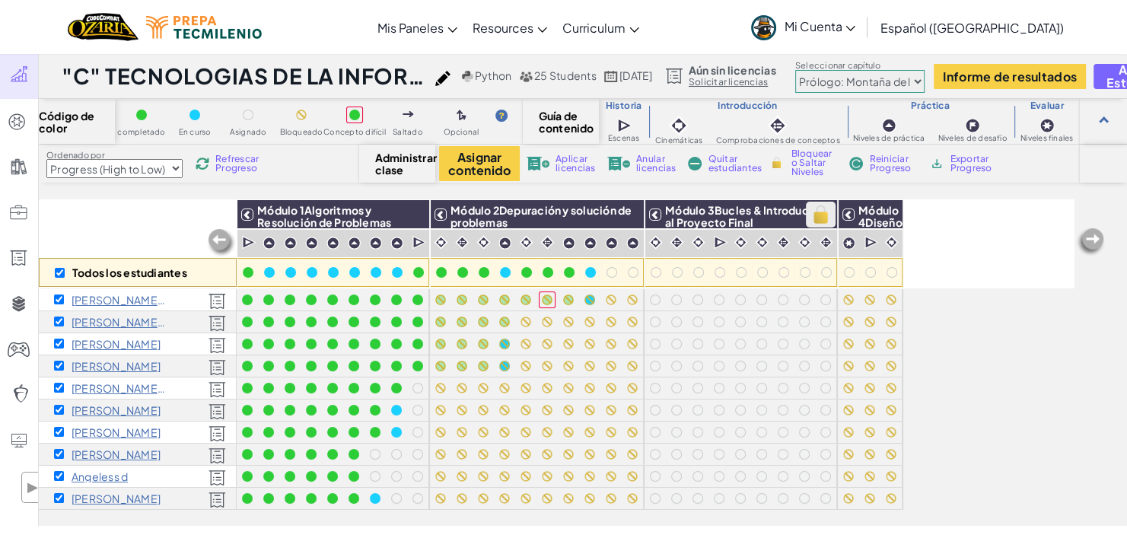
checkbox input "true"
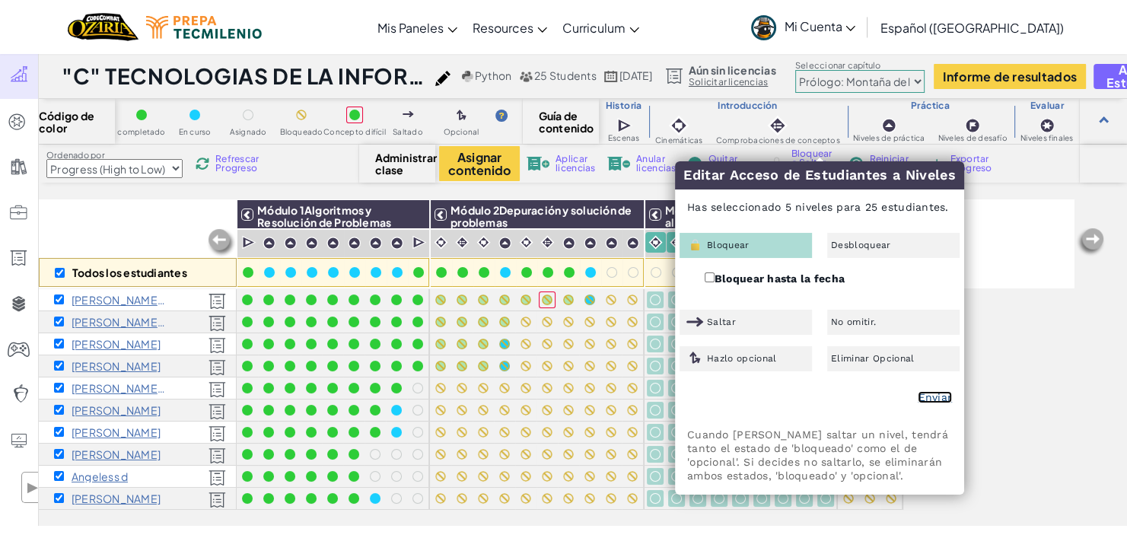
click at [924, 391] on link "Enviar" at bounding box center [934, 397] width 34 height 12
checkbox input "false"
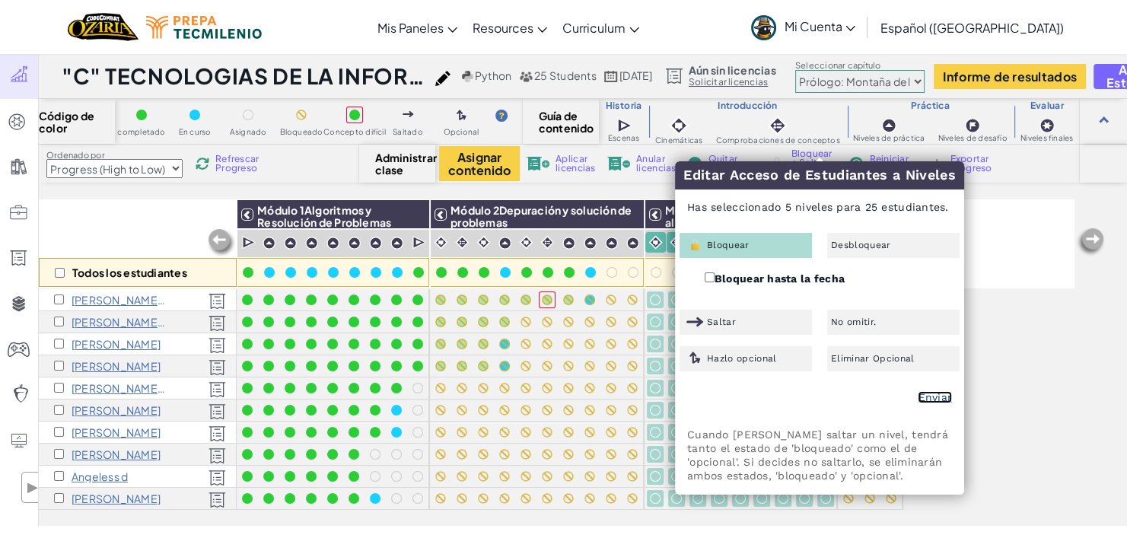
checkbox input "false"
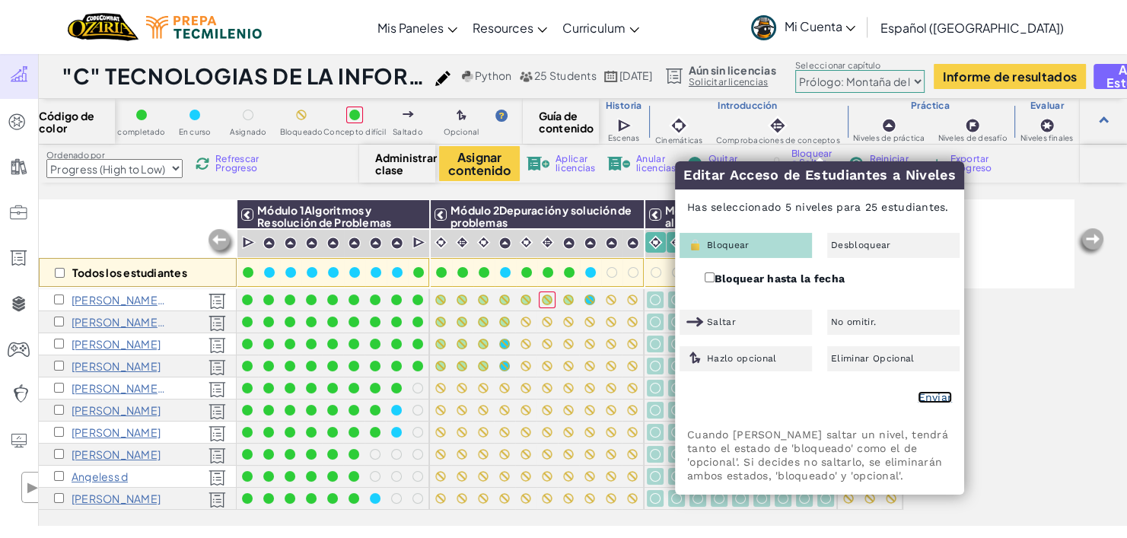
checkbox input "false"
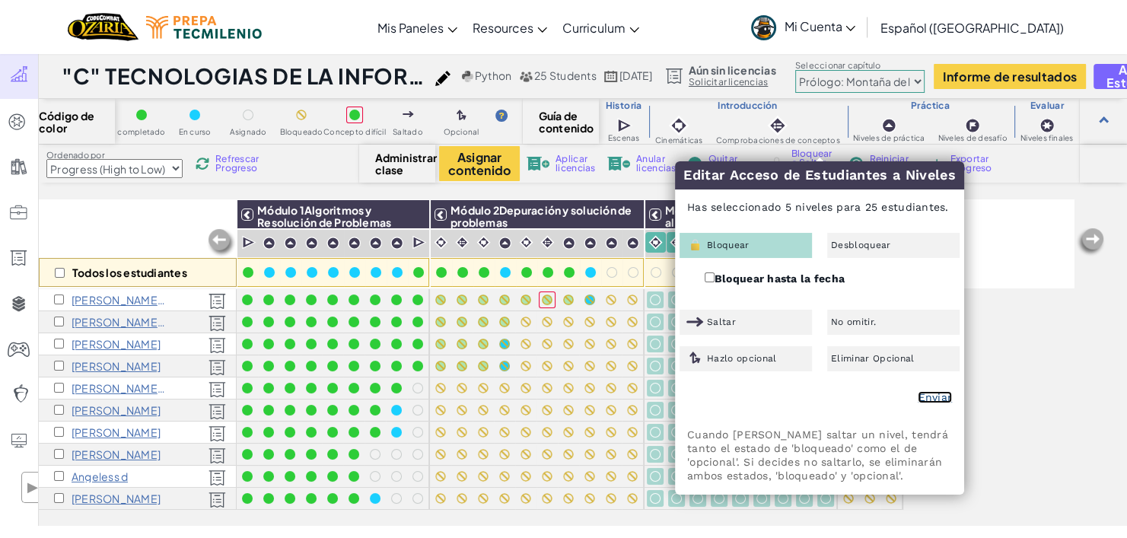
checkbox input "false"
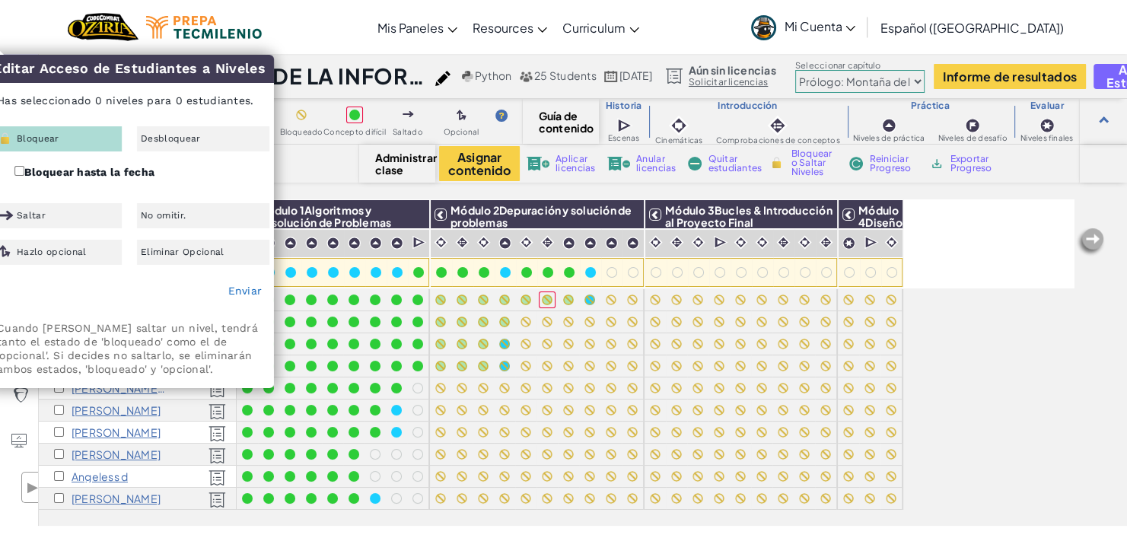
click at [327, 187] on div "Código de color completado En curso Asignado Bloqueado Concepto difícil Saltado…" at bounding box center [583, 312] width 1088 height 427
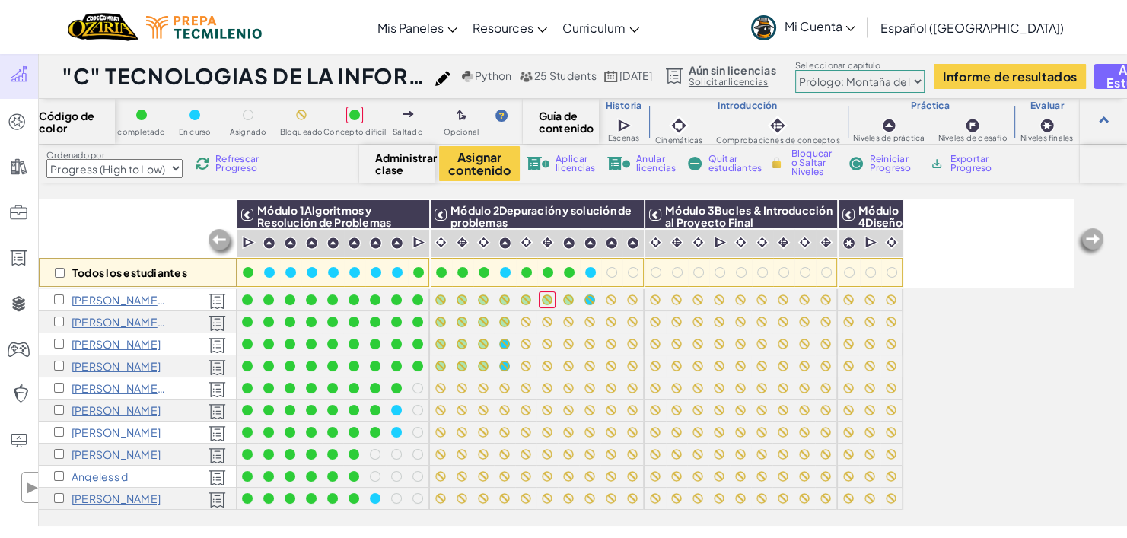
click at [776, 22] on img at bounding box center [763, 27] width 25 height 25
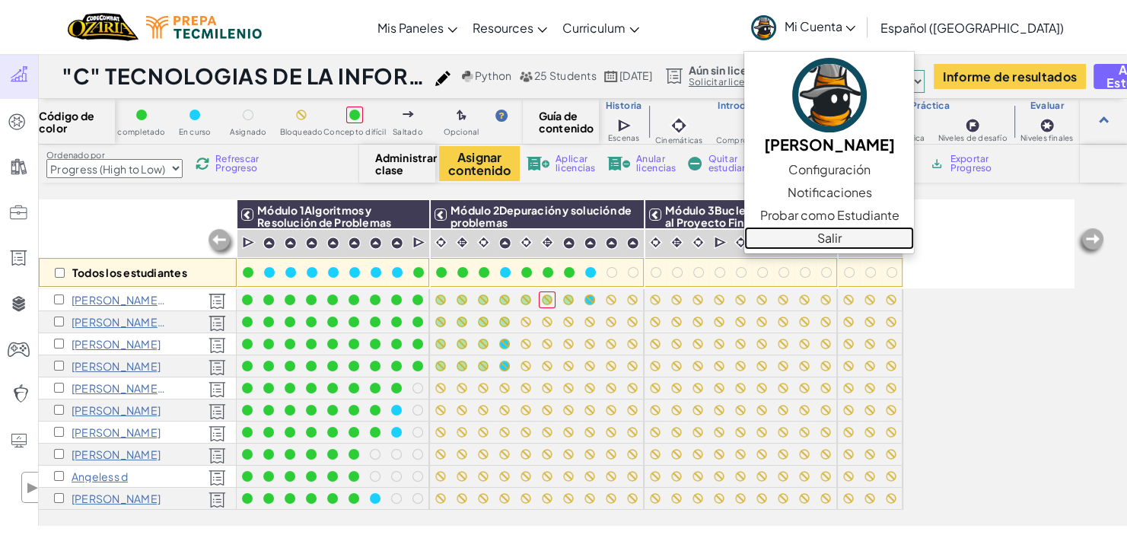
click at [873, 230] on link "Salir" at bounding box center [829, 238] width 170 height 23
